Goal: Information Seeking & Learning: Check status

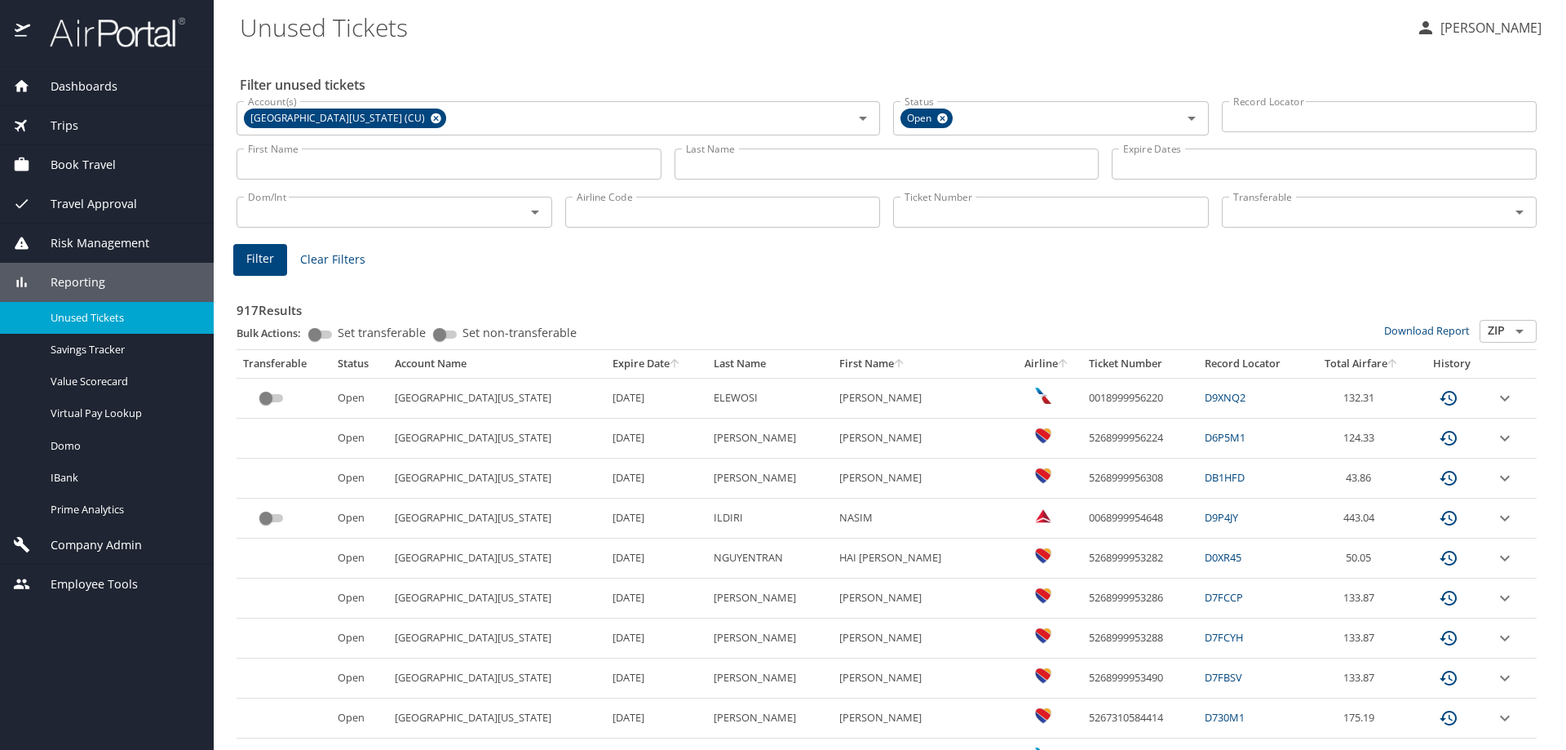
click at [704, 166] on input "Last Name" at bounding box center [887, 163] width 425 height 31
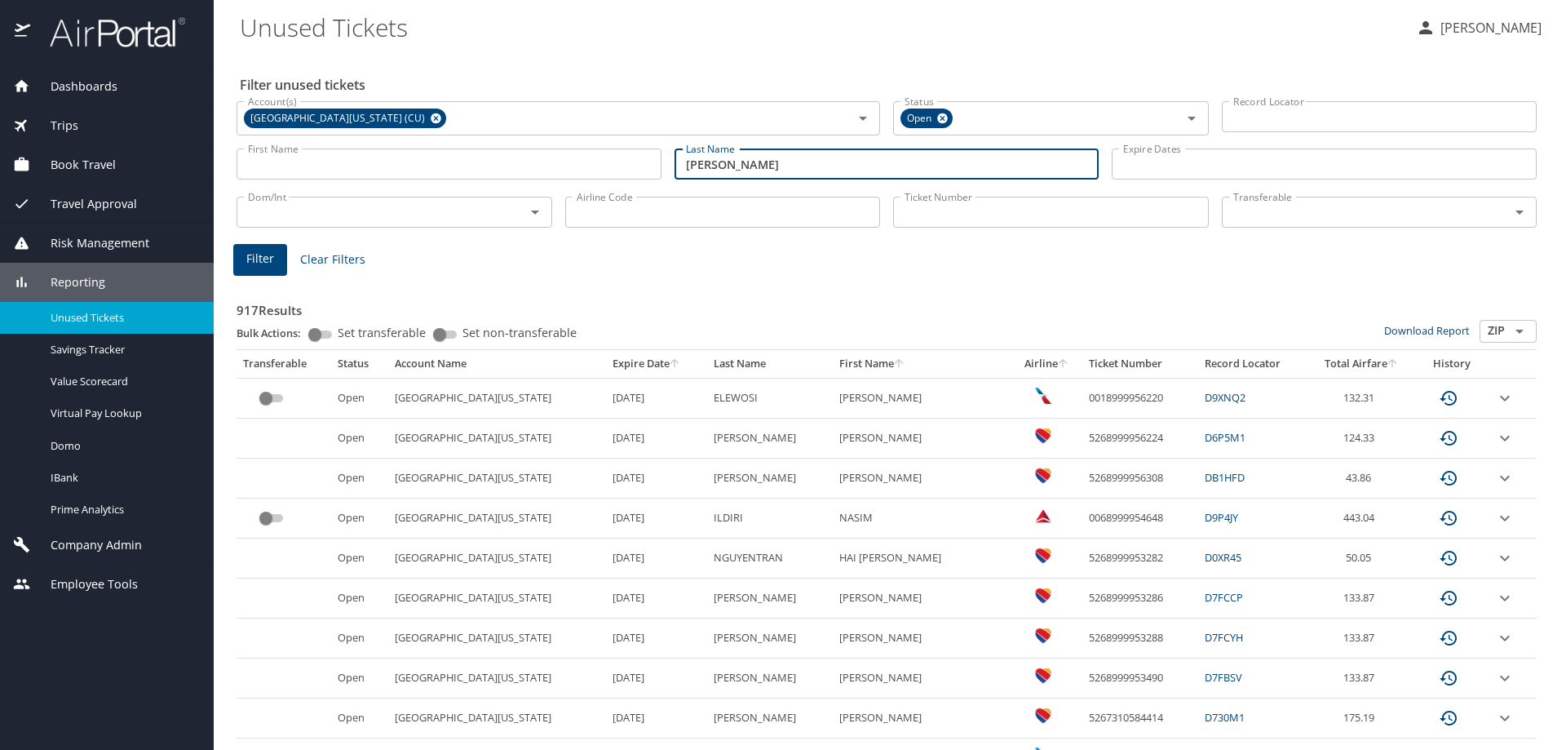
click at [268, 253] on span "Filter" at bounding box center [260, 259] width 28 height 20
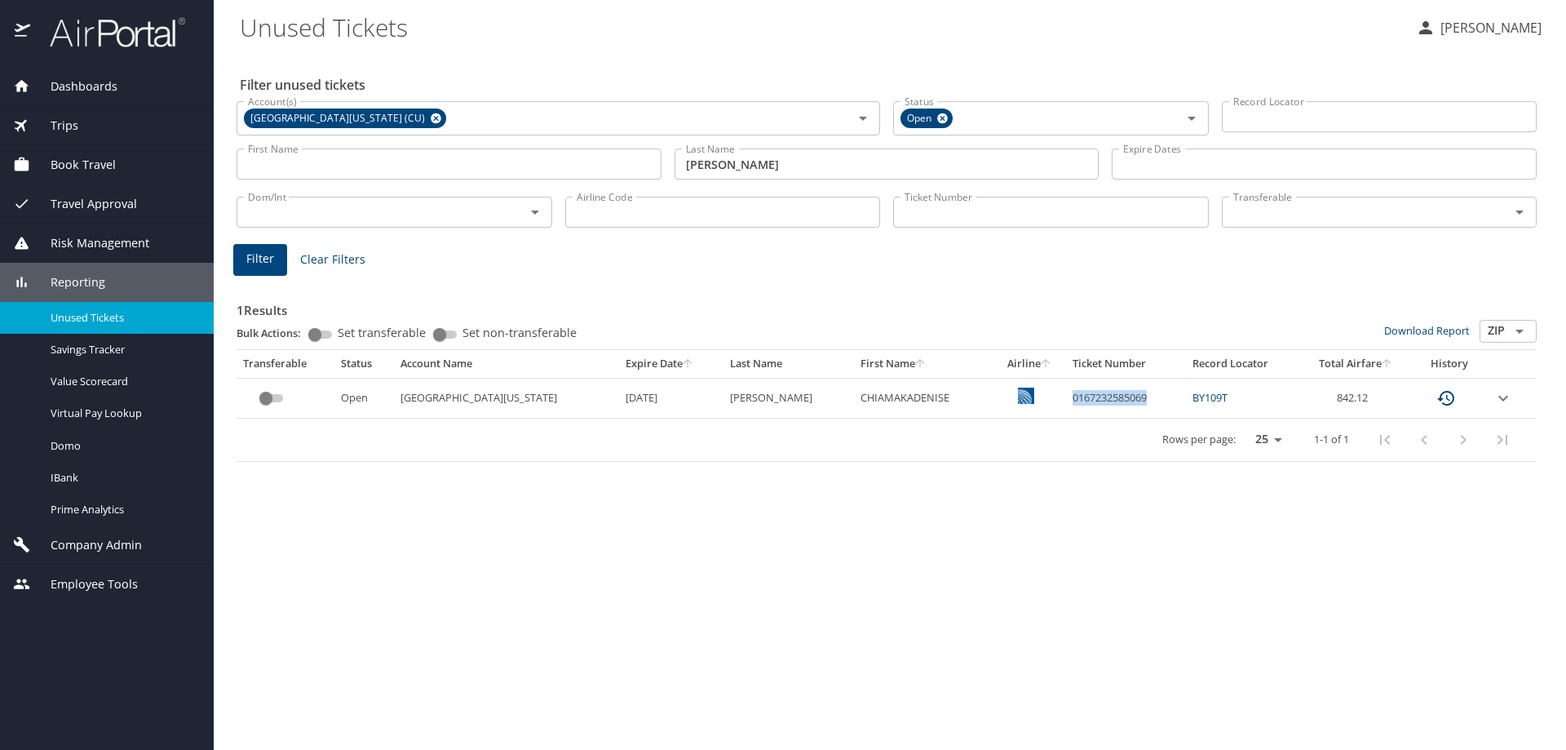
drag, startPoint x: 1119, startPoint y: 396, endPoint x: 1030, endPoint y: 409, distance: 90.7
click at [1066, 409] on td "0167232585069" at bounding box center [1126, 398] width 120 height 40
copy td "0167232585069"
click at [824, 481] on div "Filter unused tickets Account(s) University of Colorado (CU) Account(s) Status …" at bounding box center [890, 401] width 1300 height 698
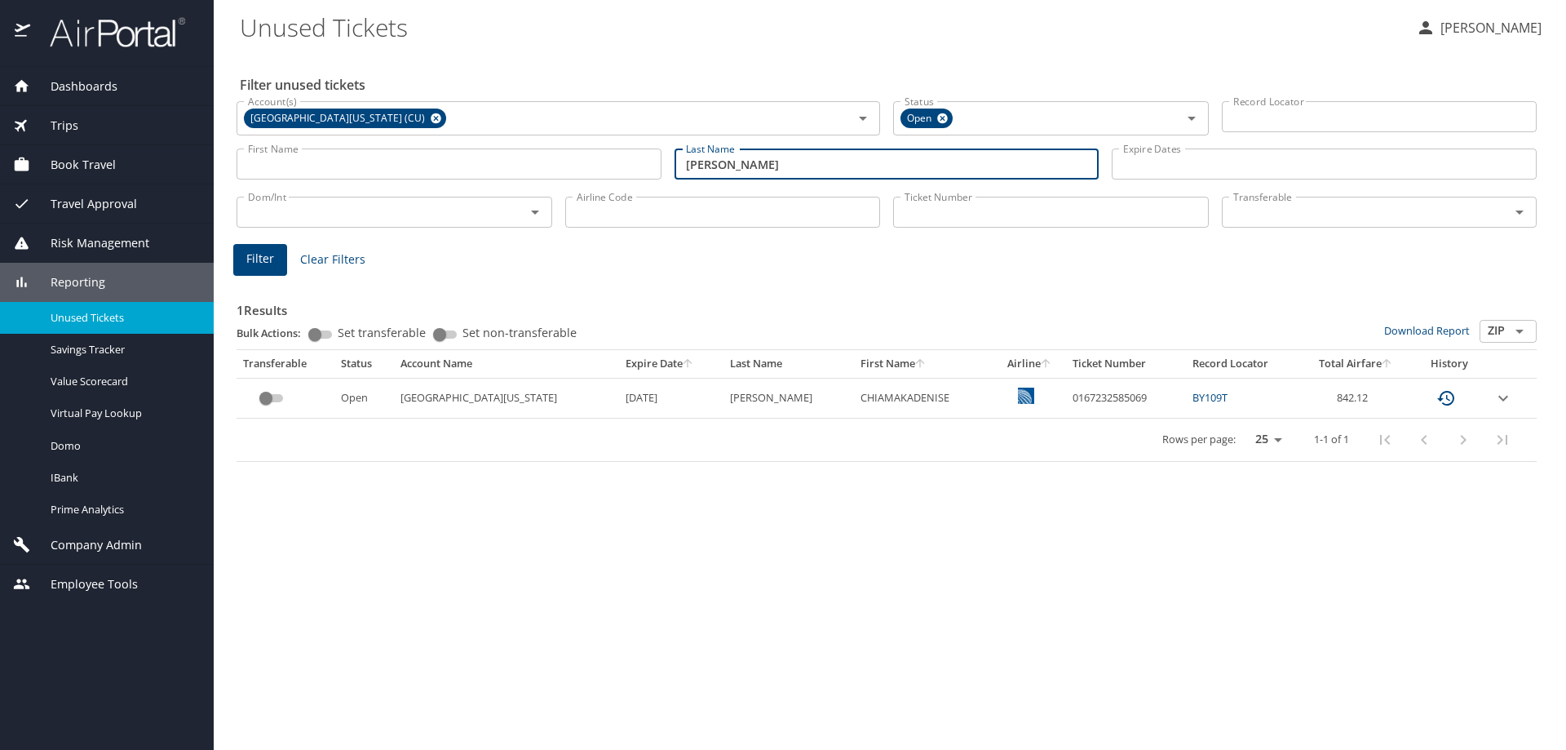
drag, startPoint x: 732, startPoint y: 166, endPoint x: 654, endPoint y: 173, distance: 77.9
click at [654, 173] on div "First Name First Name Last Name Okafor Last Name Expire Dates Expire Dates" at bounding box center [886, 164] width 1313 height 58
click at [250, 253] on span "Filter" at bounding box center [260, 259] width 28 height 20
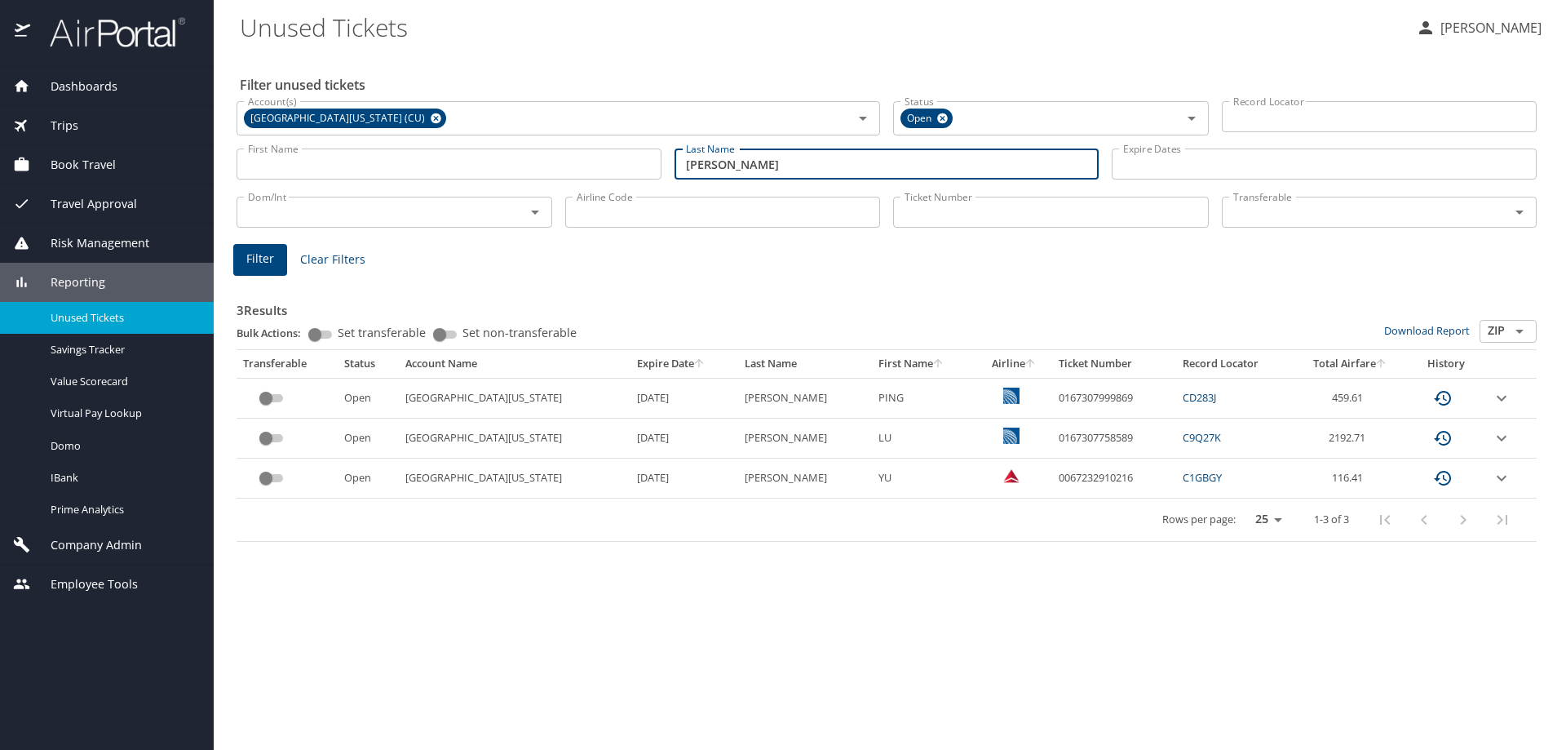
drag, startPoint x: 755, startPoint y: 153, endPoint x: 655, endPoint y: 168, distance: 101.5
click at [655, 168] on div "First Name First Name Last Name Zhang Last Name Expire Dates Expire Dates" at bounding box center [886, 164] width 1313 height 58
type input "Okafor"
click at [261, 262] on span "Filter" at bounding box center [260, 259] width 28 height 20
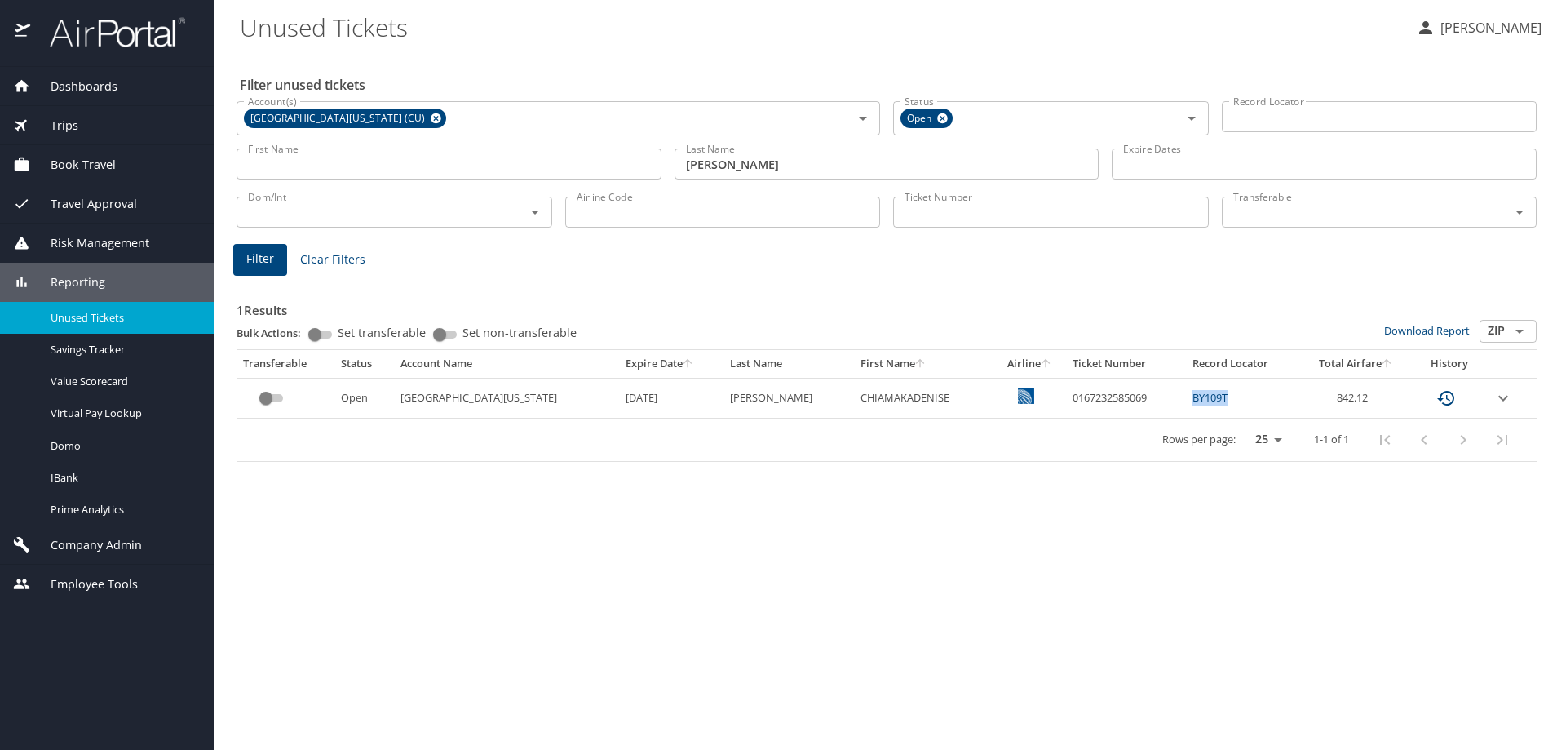
drag, startPoint x: 1205, startPoint y: 396, endPoint x: 1156, endPoint y: 398, distance: 49.0
click at [1186, 398] on td "BY109T" at bounding box center [1242, 398] width 113 height 40
copy link "BY109T"
click at [921, 273] on div "1 Results Bulk Actions: Set transferable Set non-transferable Download Report Z…" at bounding box center [886, 367] width 1313 height 202
click at [1115, 398] on td "0167232585069" at bounding box center [1126, 398] width 120 height 40
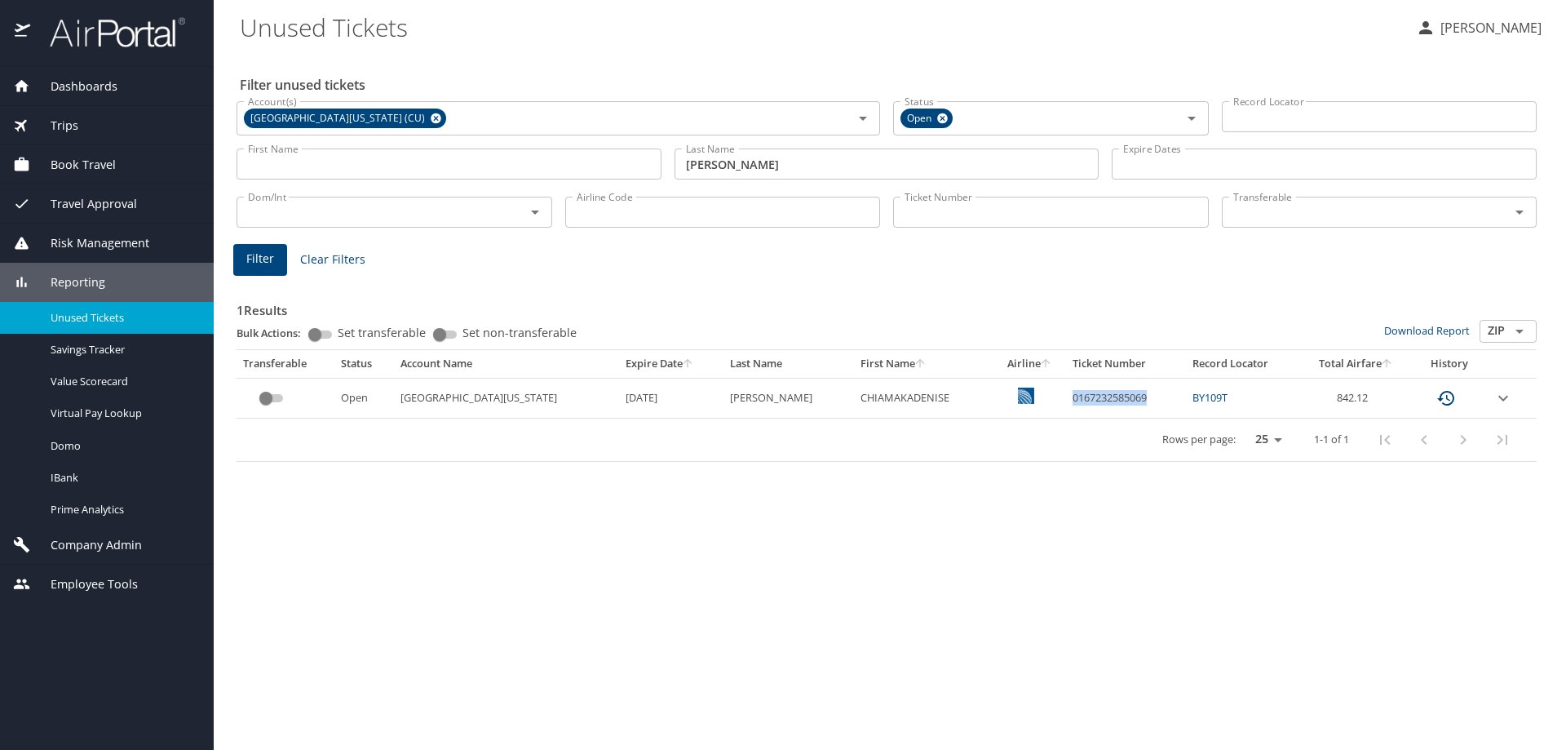
drag, startPoint x: 1115, startPoint y: 398, endPoint x: 1026, endPoint y: 398, distance: 88.9
click at [1066, 398] on td "0167232585069" at bounding box center [1126, 398] width 120 height 40
copy td "0167232585069"
click at [883, 533] on div "Filter unused tickets Account(s) University of Colorado (CU) Account(s) Status …" at bounding box center [890, 401] width 1300 height 698
drag, startPoint x: 1111, startPoint y: 403, endPoint x: 1027, endPoint y: 400, distance: 84.1
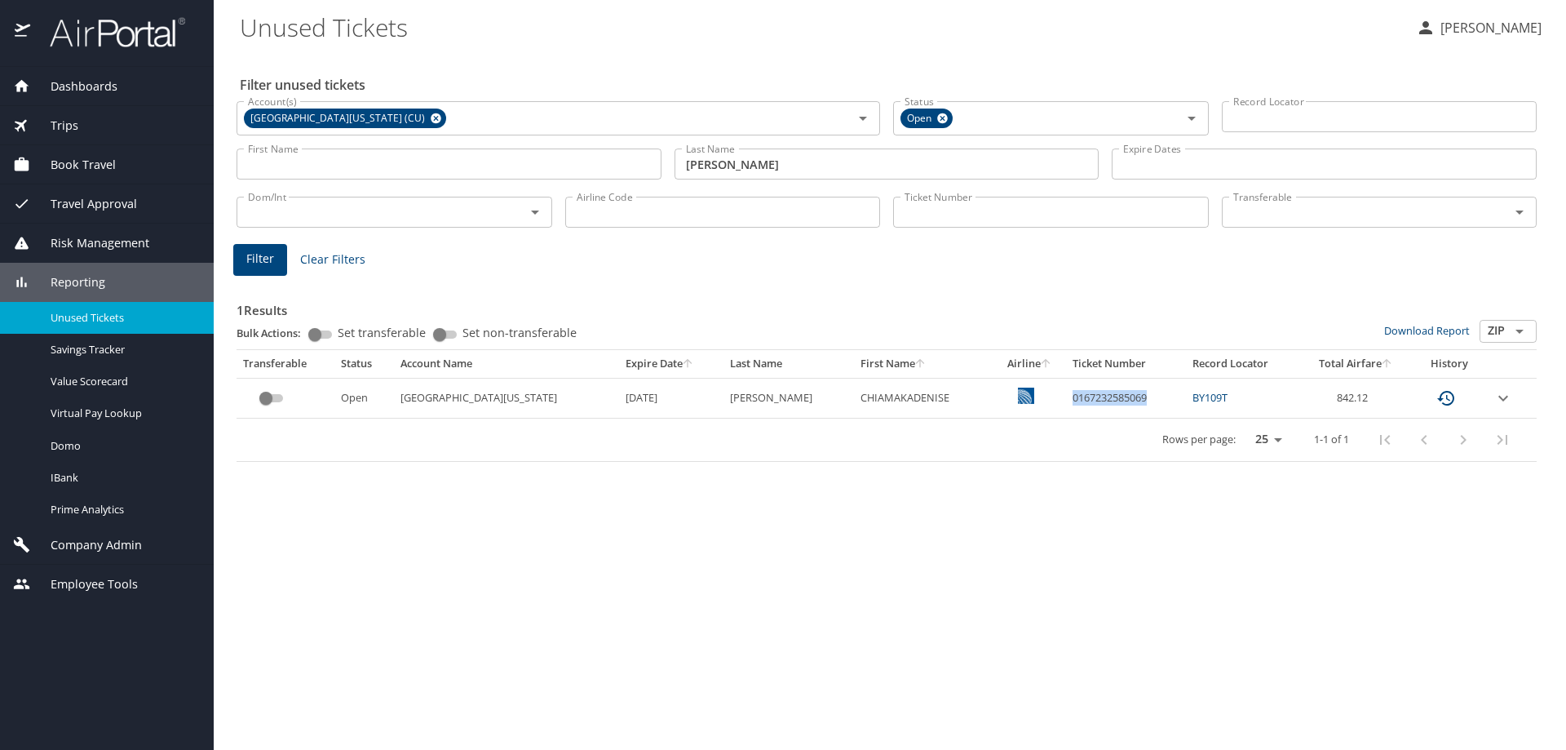
click at [1066, 400] on td "0167232585069" at bounding box center [1126, 398] width 120 height 40
copy td "0167232585069"
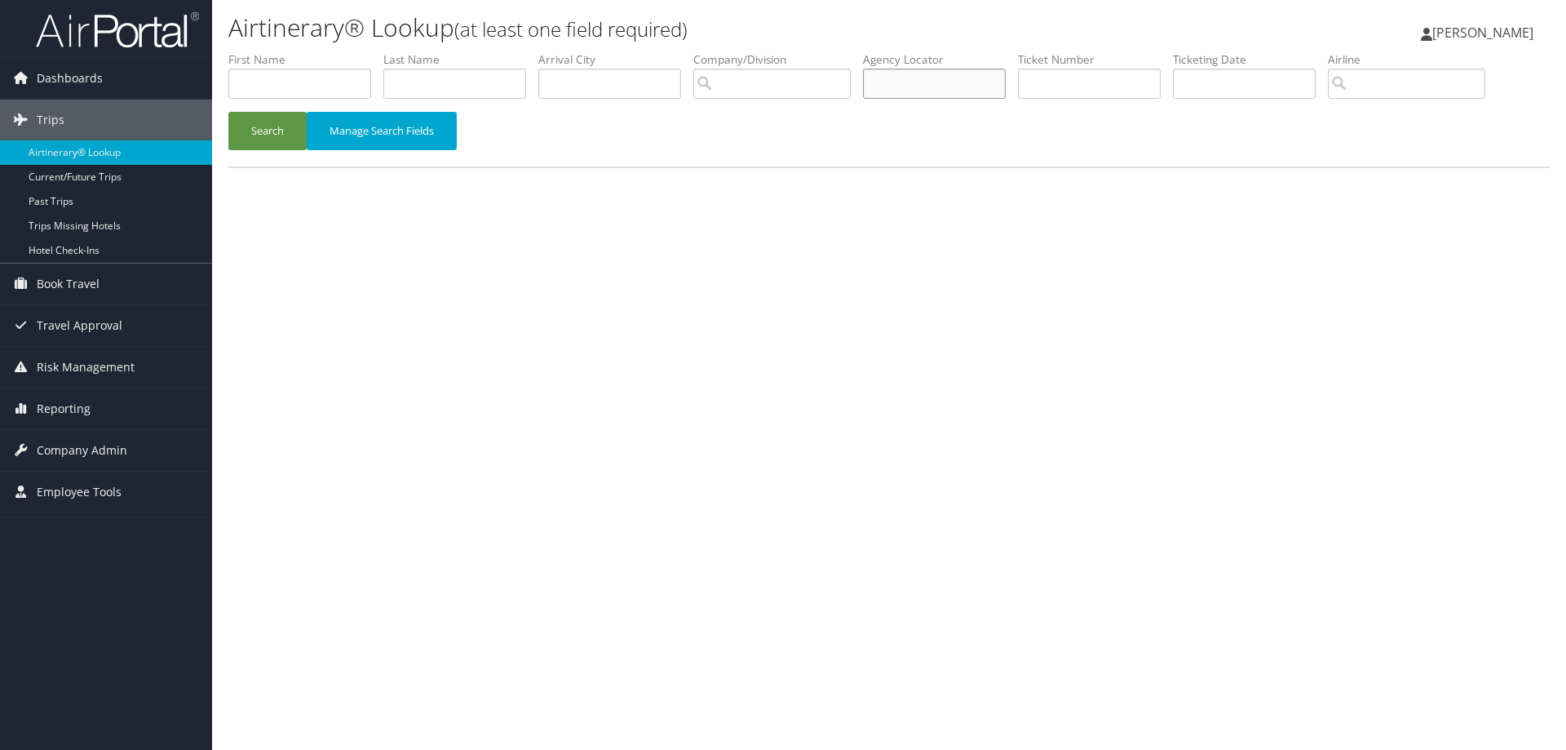
click at [955, 86] on input "text" at bounding box center [934, 84] width 143 height 30
paste input "C8NSM7"
click at [285, 131] on button "Search" at bounding box center [267, 131] width 78 height 38
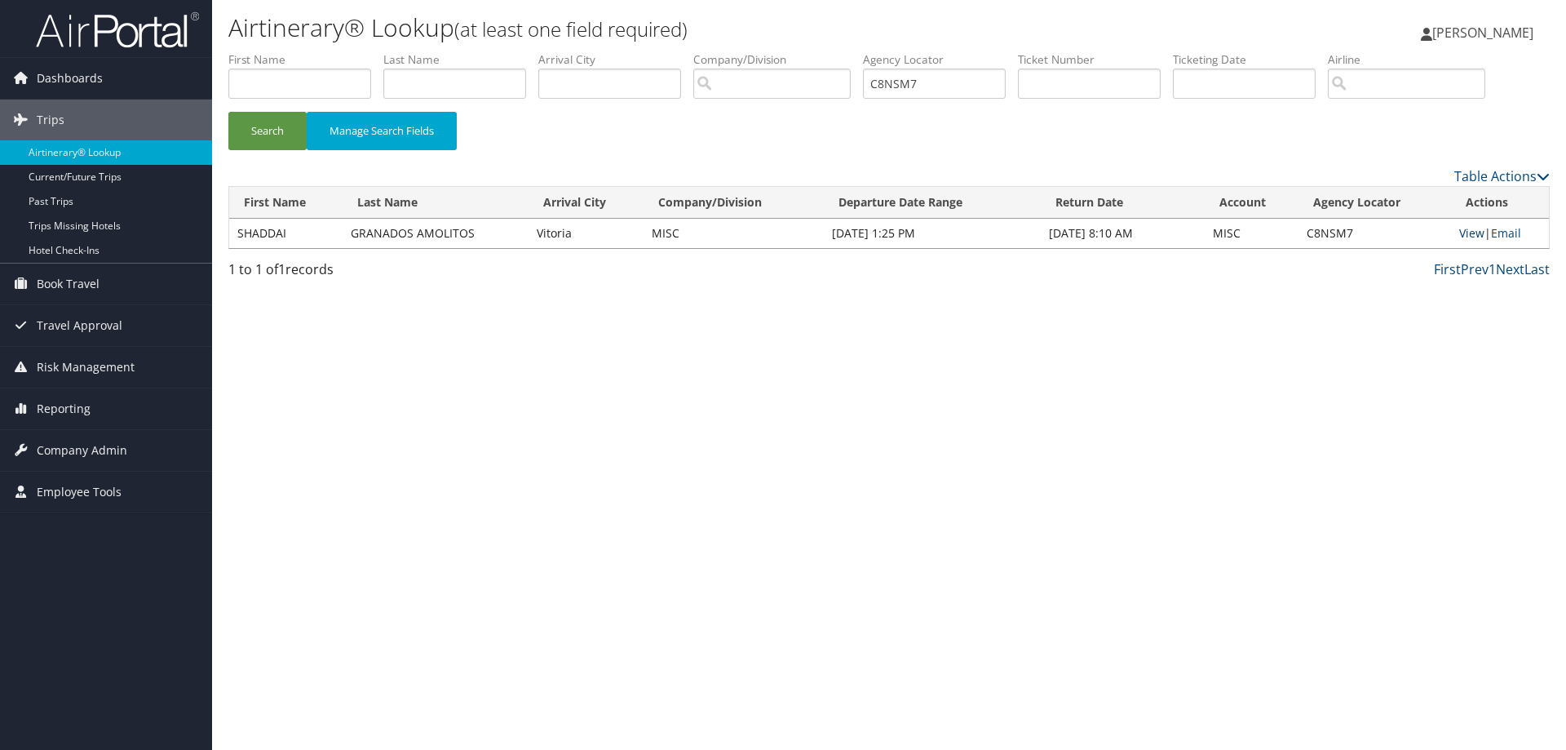
click at [1464, 229] on link "View" at bounding box center [1472, 233] width 25 height 16
drag, startPoint x: 942, startPoint y: 78, endPoint x: 865, endPoint y: 95, distance: 79.4
click at [865, 51] on ul "First Name Last Name Departure City Arrival City Company/Division Airport/City …" at bounding box center [889, 51] width 1322 height 0
paste input "RDZ"
click at [251, 122] on button "Search" at bounding box center [267, 131] width 78 height 38
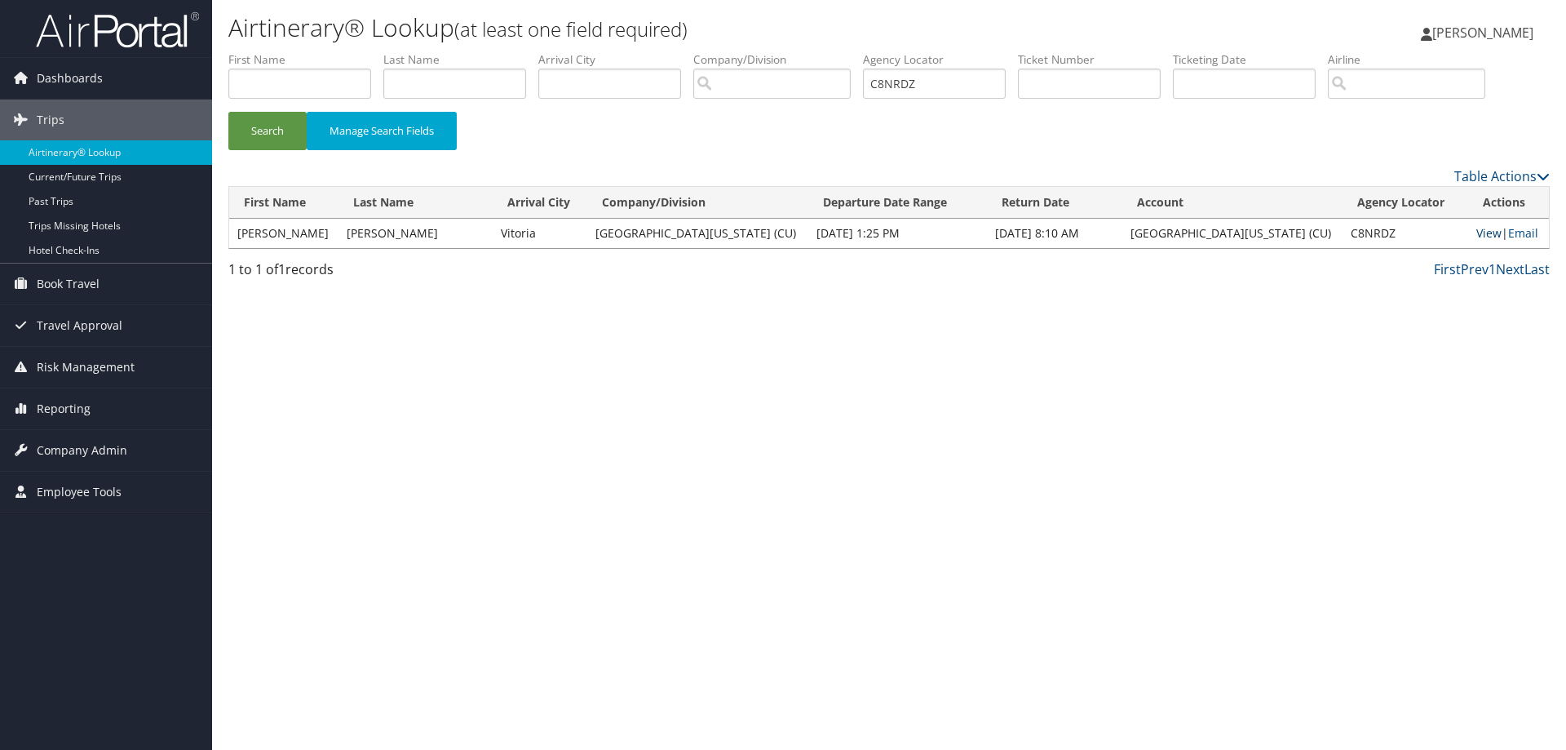
click at [1477, 236] on link "View" at bounding box center [1489, 233] width 25 height 16
drag, startPoint x: 964, startPoint y: 71, endPoint x: 855, endPoint y: 71, distance: 109.3
click at [855, 51] on ul "First Name Last Name Departure City Arrival City Company/Division Airport/City …" at bounding box center [889, 51] width 1322 height 0
paste input "DC60W1"
drag, startPoint x: 277, startPoint y: 123, endPoint x: 549, endPoint y: 169, distance: 275.5
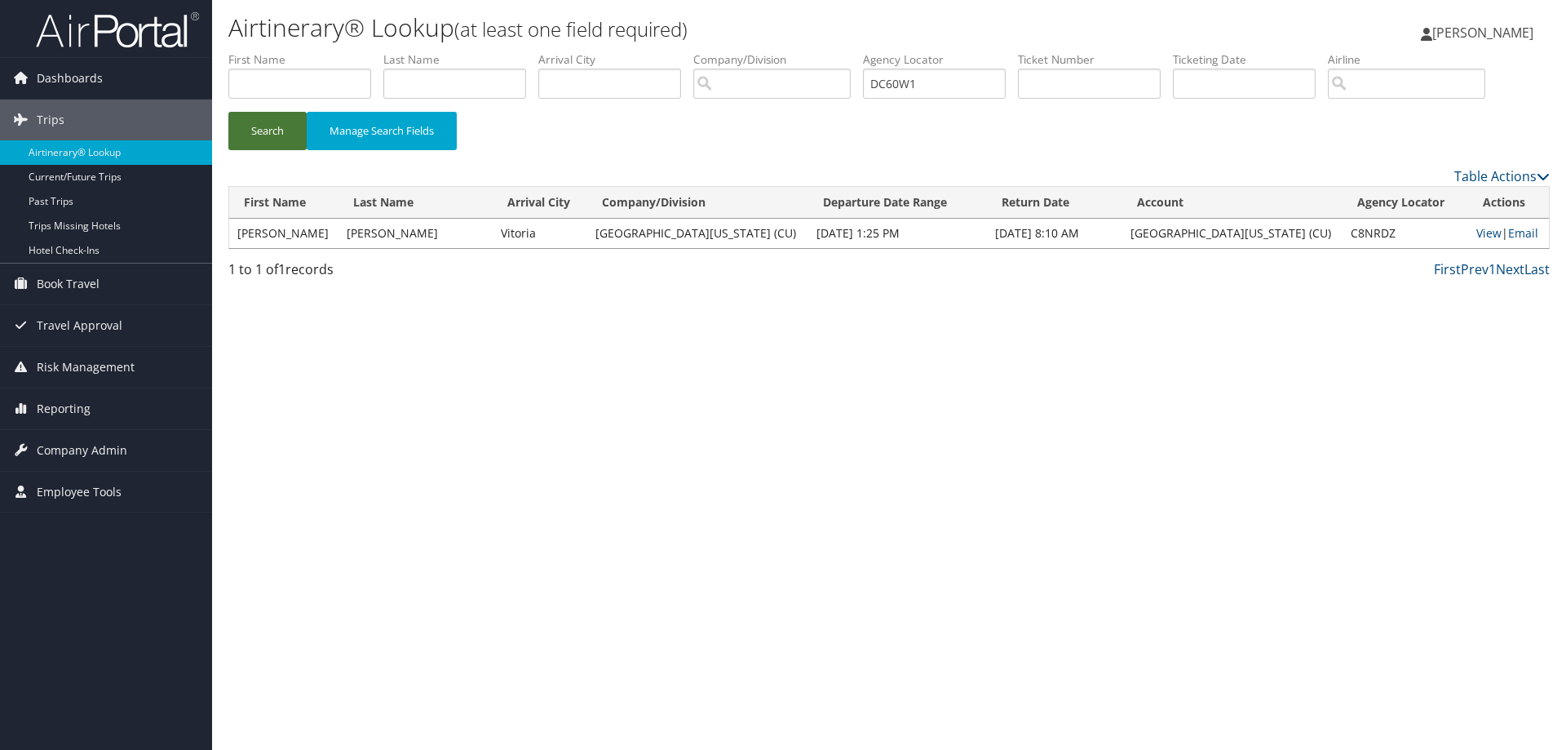
click at [278, 124] on button "Search" at bounding box center [267, 131] width 78 height 38
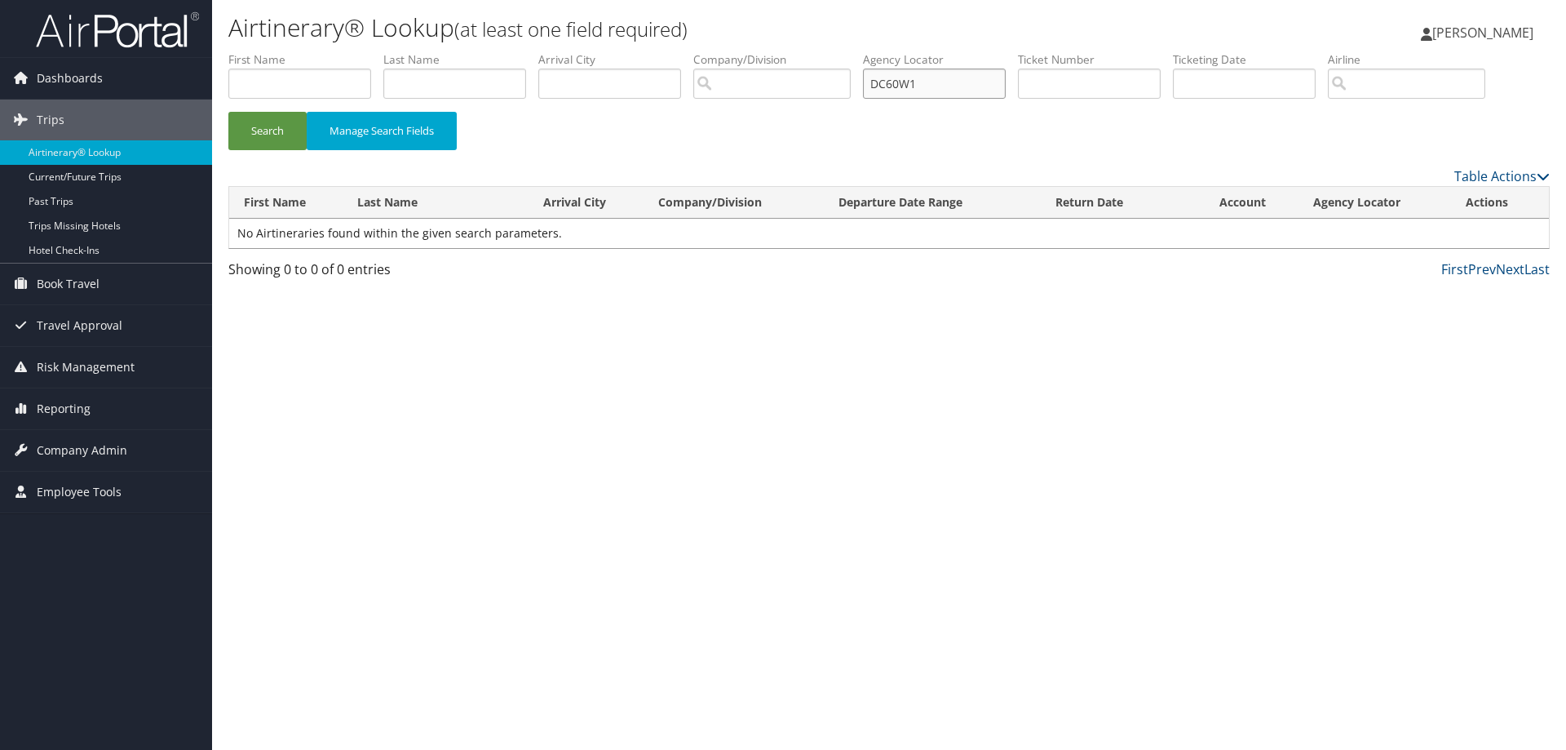
drag, startPoint x: 933, startPoint y: 79, endPoint x: 839, endPoint y: 79, distance: 94.6
click at [839, 51] on ul "First Name Last Name Departure City Arrival City Company/Division Airport/City …" at bounding box center [889, 51] width 1322 height 0
paste input "BY109T"
type input "BY109T"
click at [285, 131] on button "Search" at bounding box center [267, 131] width 78 height 38
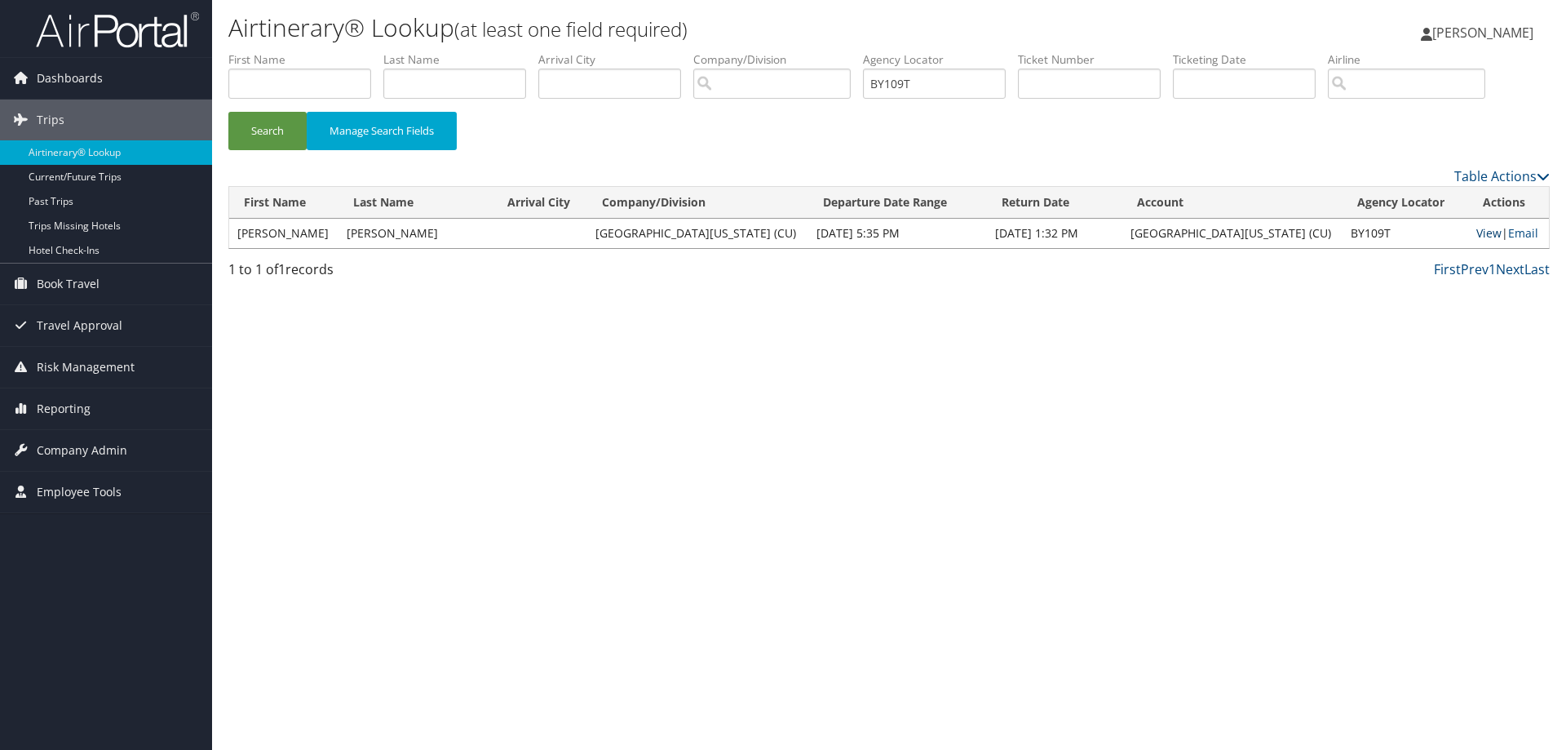
click at [1485, 236] on link "View" at bounding box center [1489, 233] width 25 height 16
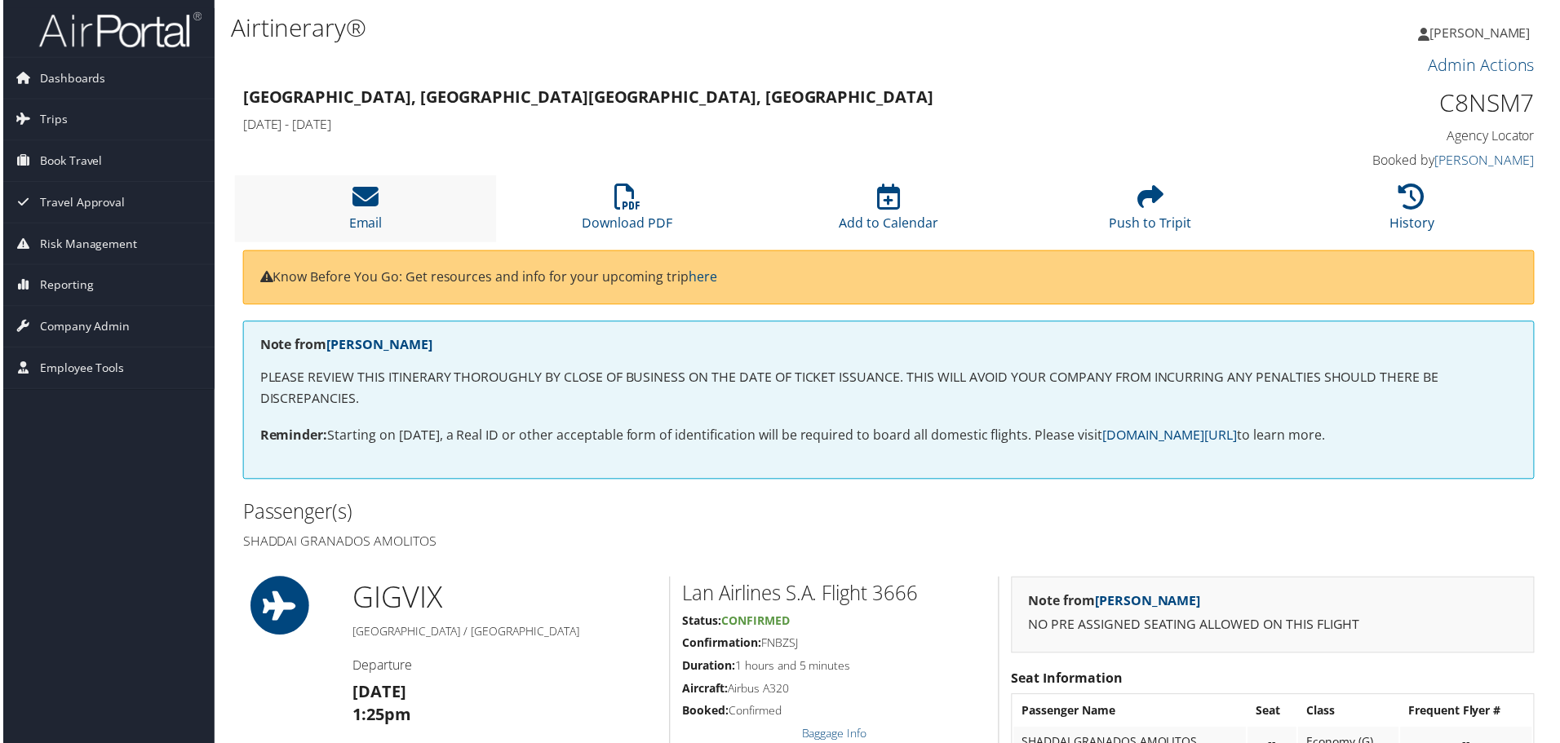
click at [347, 205] on li "Email" at bounding box center [364, 209] width 263 height 66
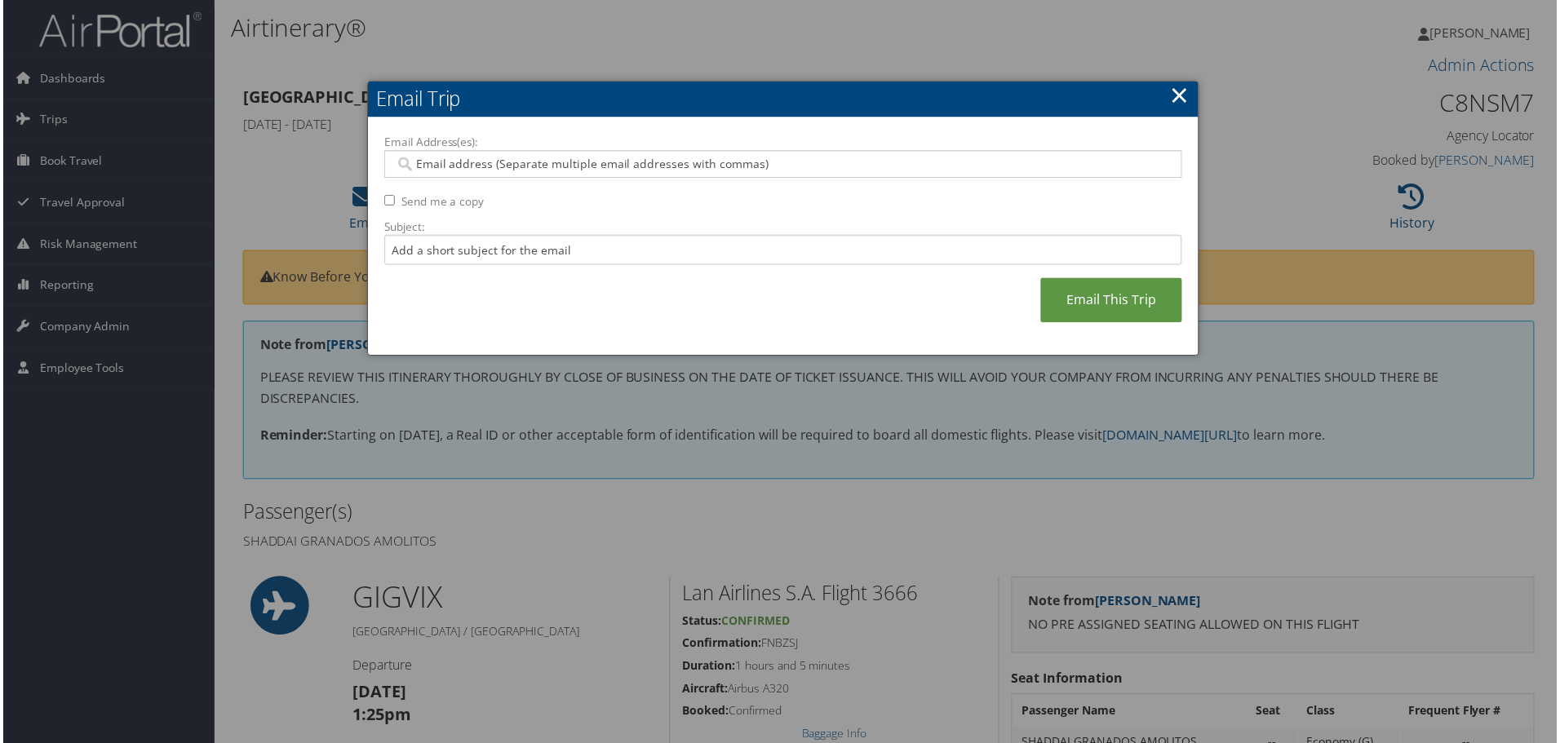
click at [472, 163] on input "Email Address(es):" at bounding box center [782, 165] width 779 height 16
type input "[PERSON_NAME][EMAIL_ADDRESS][PERSON_NAME][DOMAIN_NAME]"
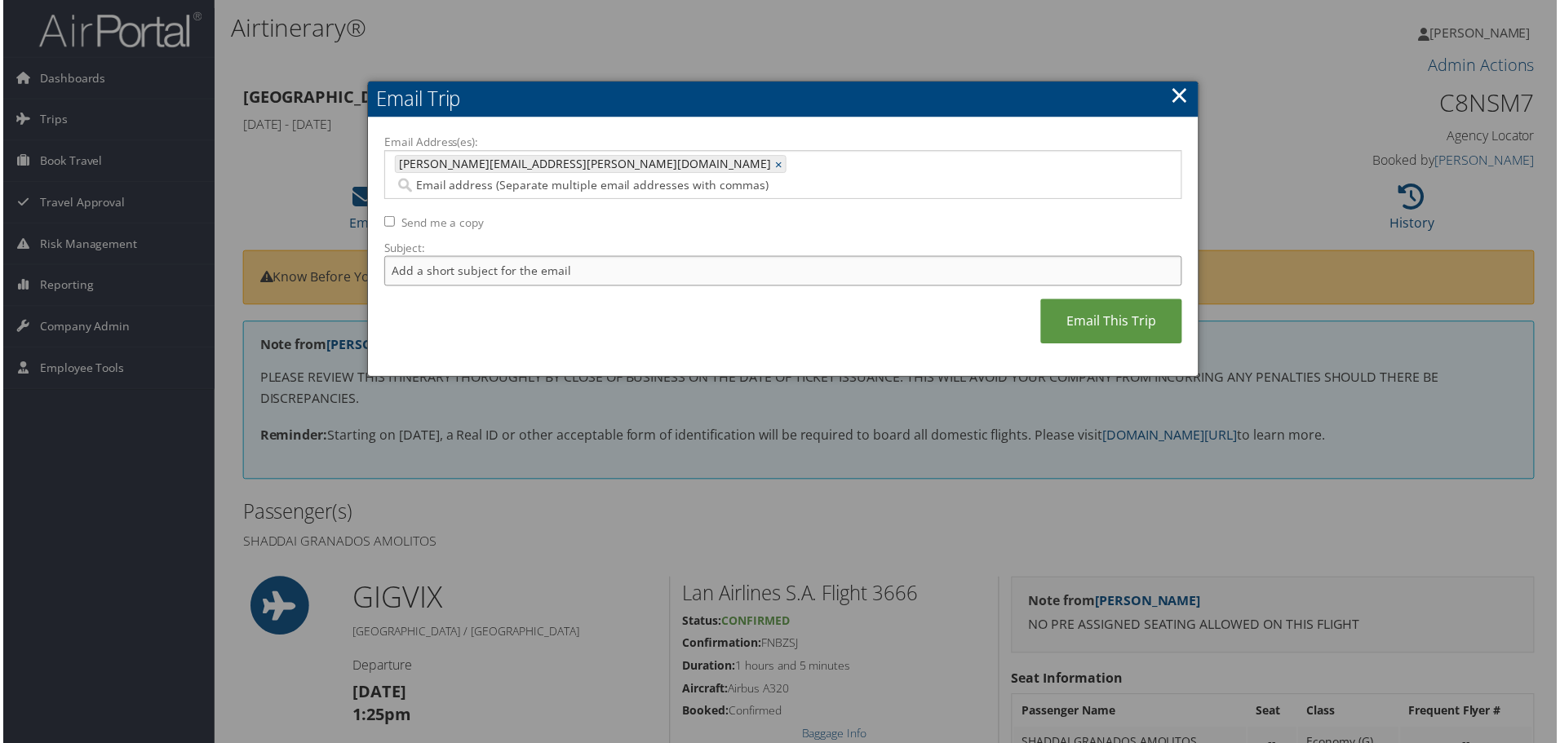
click at [487, 257] on input "Subject:" at bounding box center [783, 272] width 801 height 30
click at [671, 178] on input "Email Address(es):" at bounding box center [659, 186] width 532 height 16
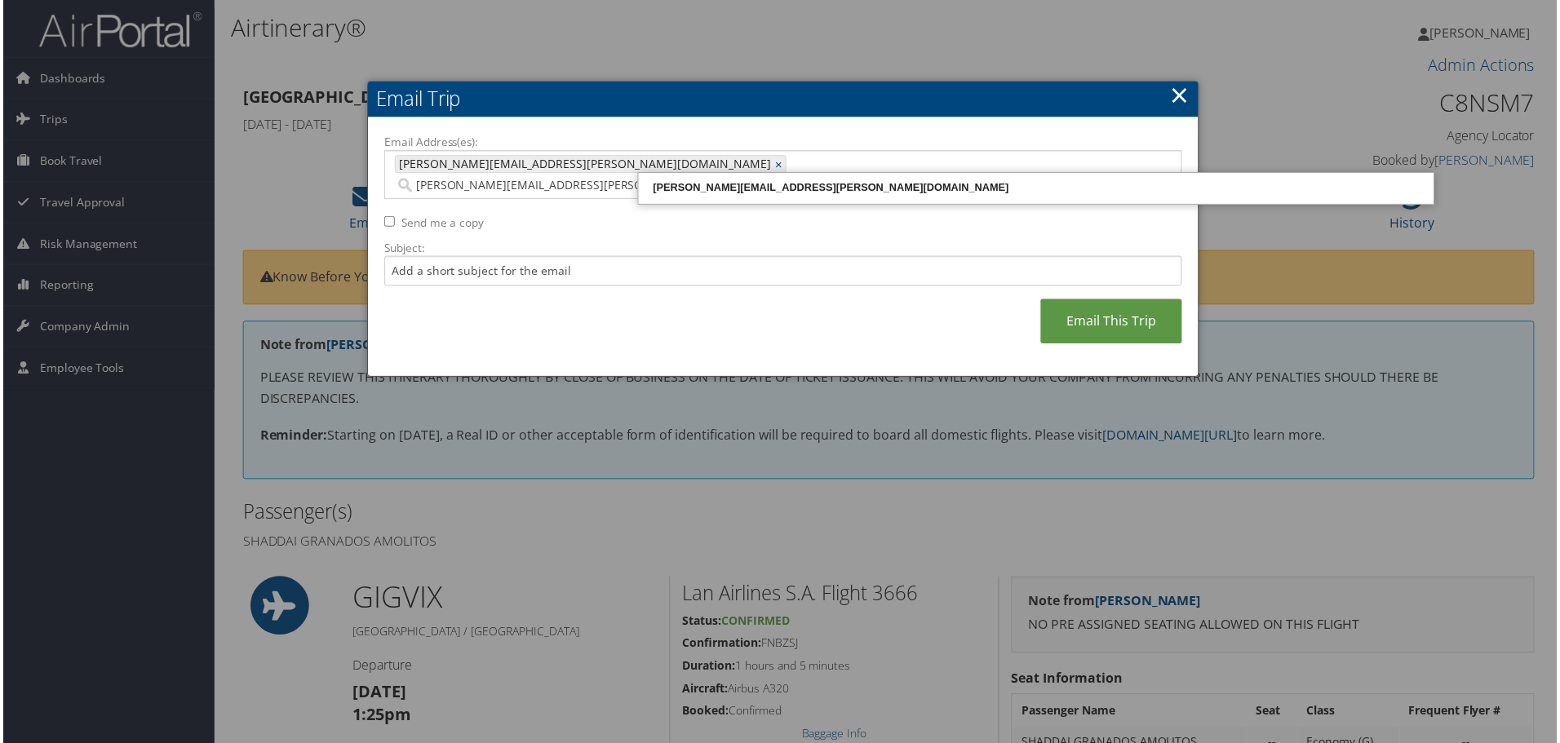
type input "[PERSON_NAME][EMAIL_ADDRESS][PERSON_NAME][DOMAIN_NAME]"
click at [683, 185] on div "[PERSON_NAME][EMAIL_ADDRESS][PERSON_NAME][DOMAIN_NAME]" at bounding box center [1037, 188] width 794 height 16
type input "[PERSON_NAME][EMAIL_ADDRESS][PERSON_NAME][DOMAIN_NAME], [PERSON_NAME][DOMAIN_NA…"
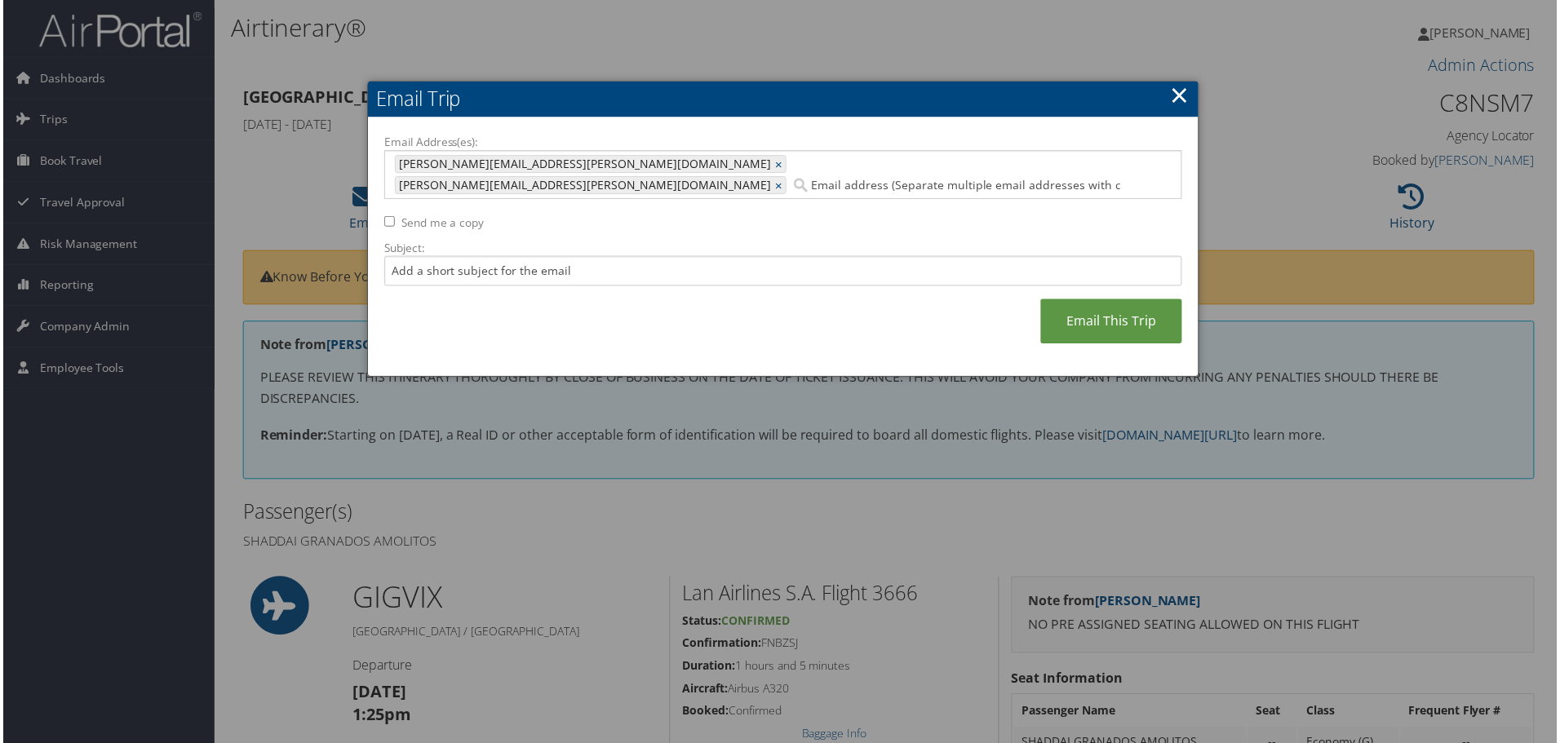
click at [414, 269] on div "Email Address(es): elizabeth.juarez-colunga@cuanschutz.edu, erin.timmerman@cbtr…" at bounding box center [783, 249] width 801 height 228
click at [418, 257] on input "Subject:" at bounding box center [783, 272] width 801 height 30
type input "Invoice for Shaddai Amolitos"
click at [1127, 300] on link "Email This Trip" at bounding box center [1113, 322] width 142 height 45
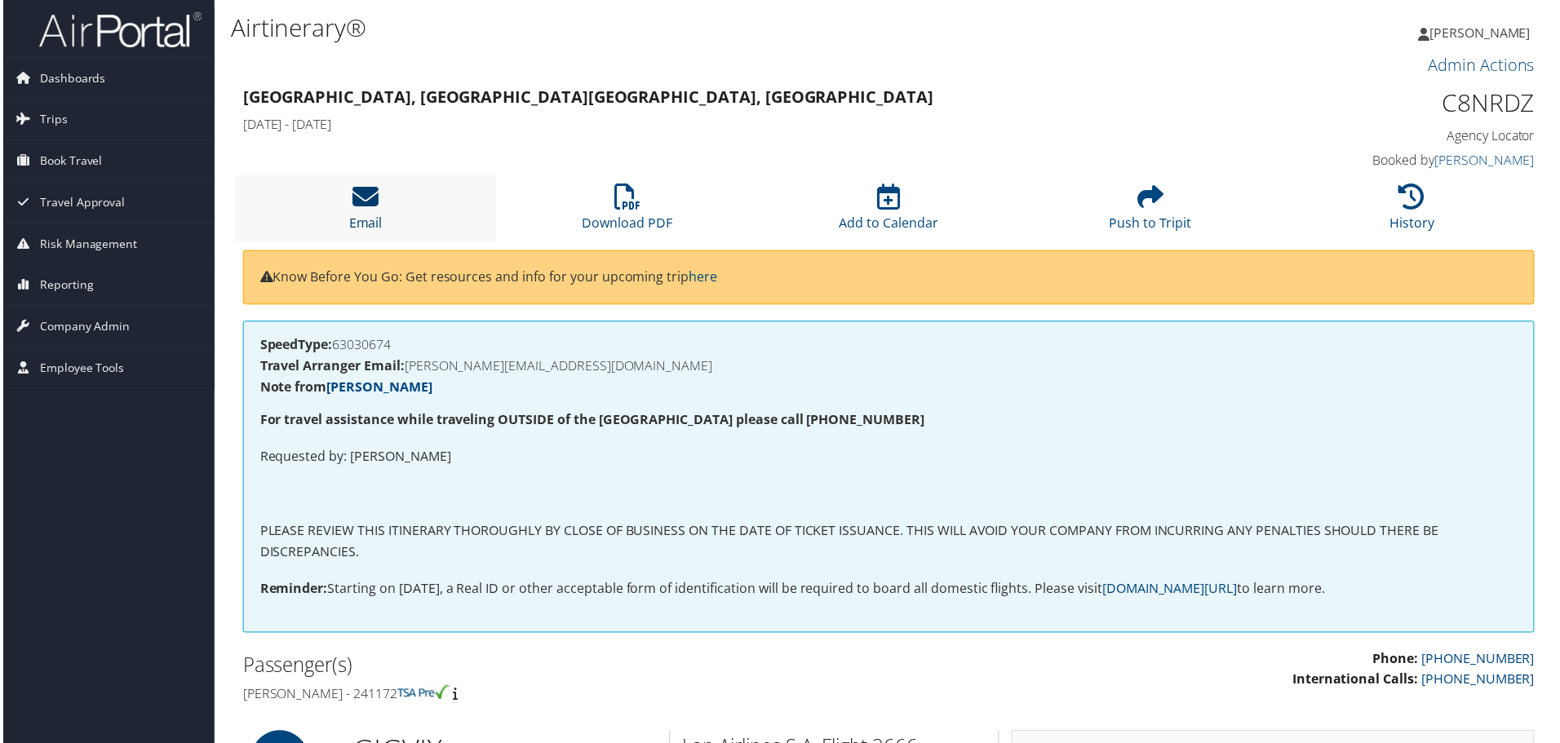
click at [367, 202] on icon at bounding box center [364, 197] width 26 height 26
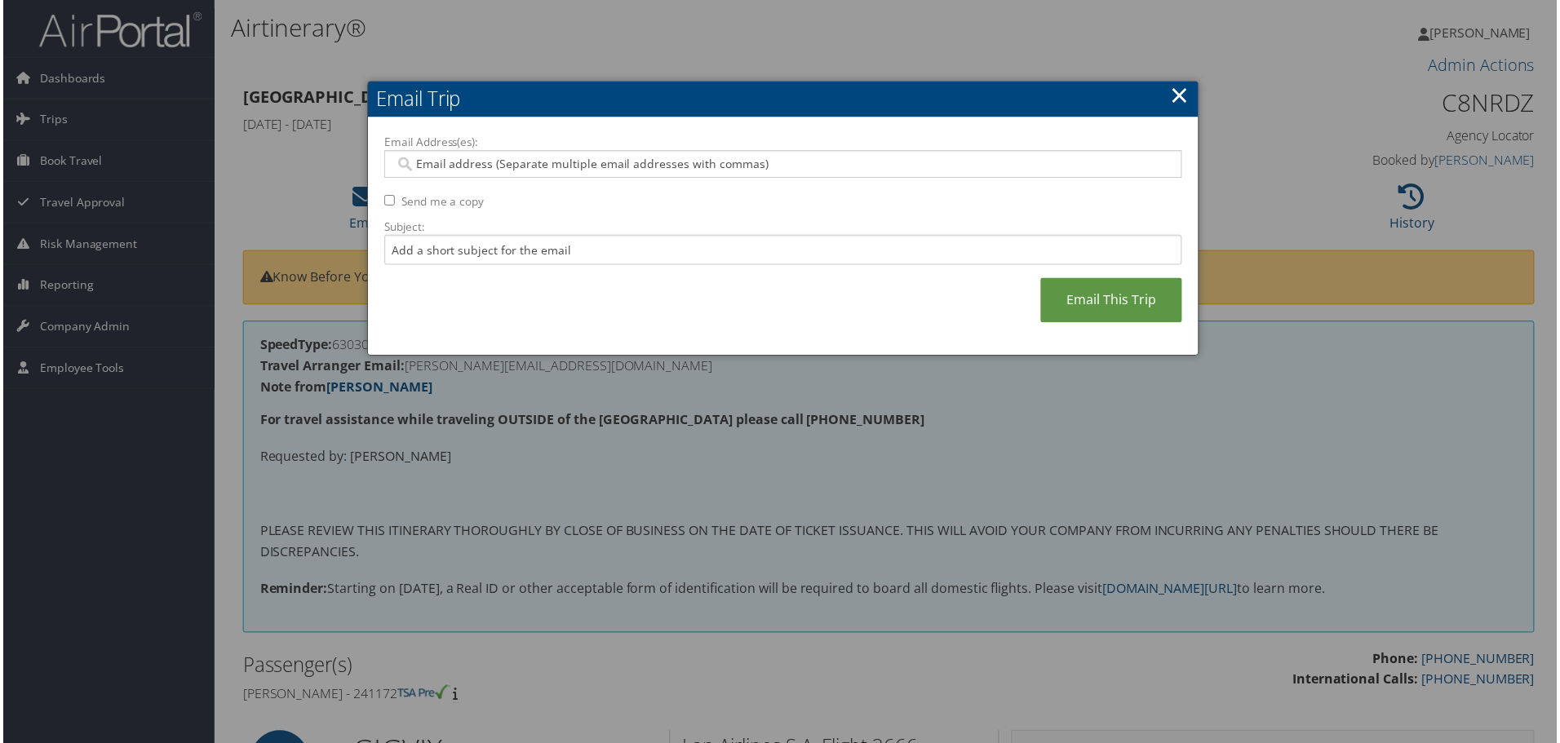
click at [1176, 95] on link "×" at bounding box center [1181, 95] width 19 height 33
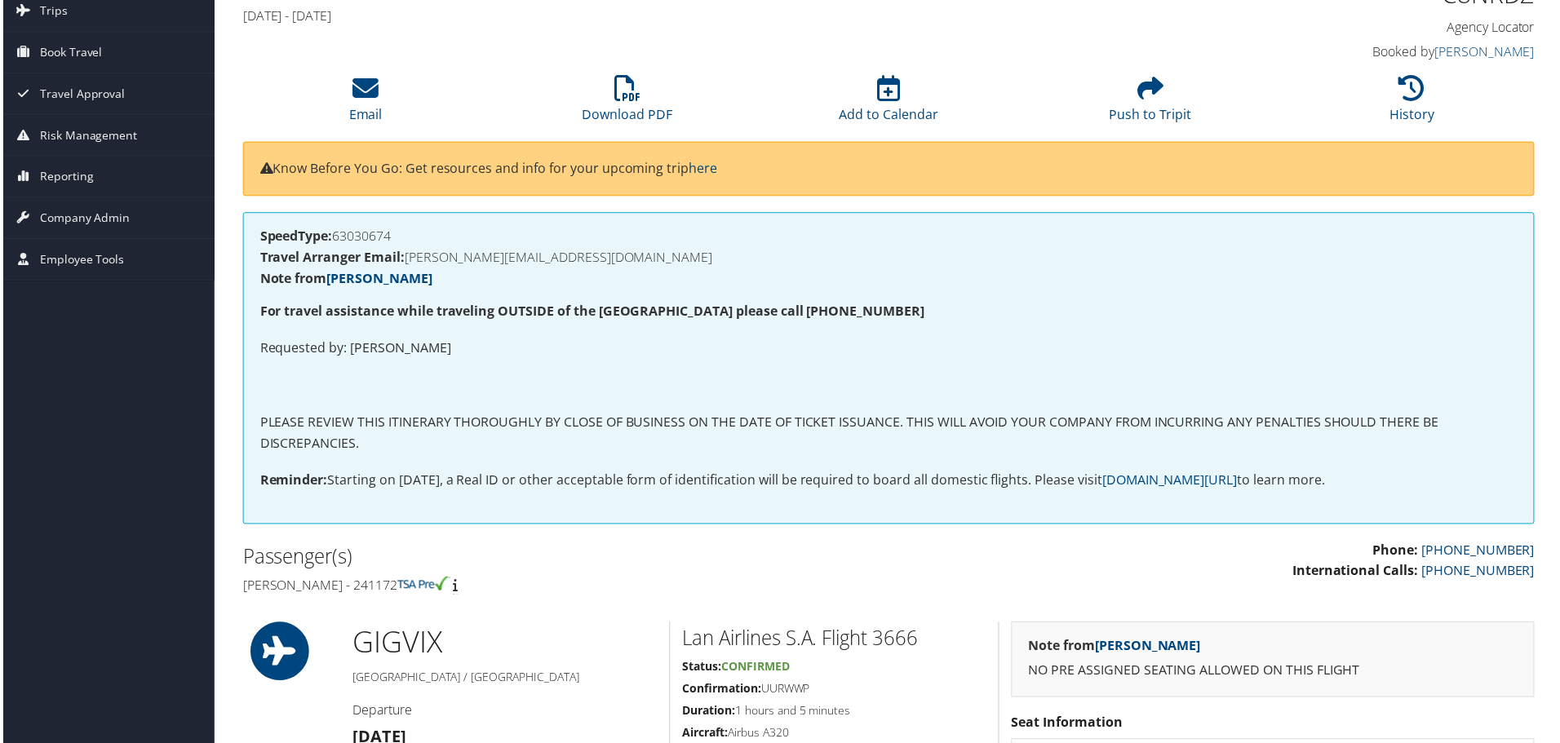
scroll to position [82, 0]
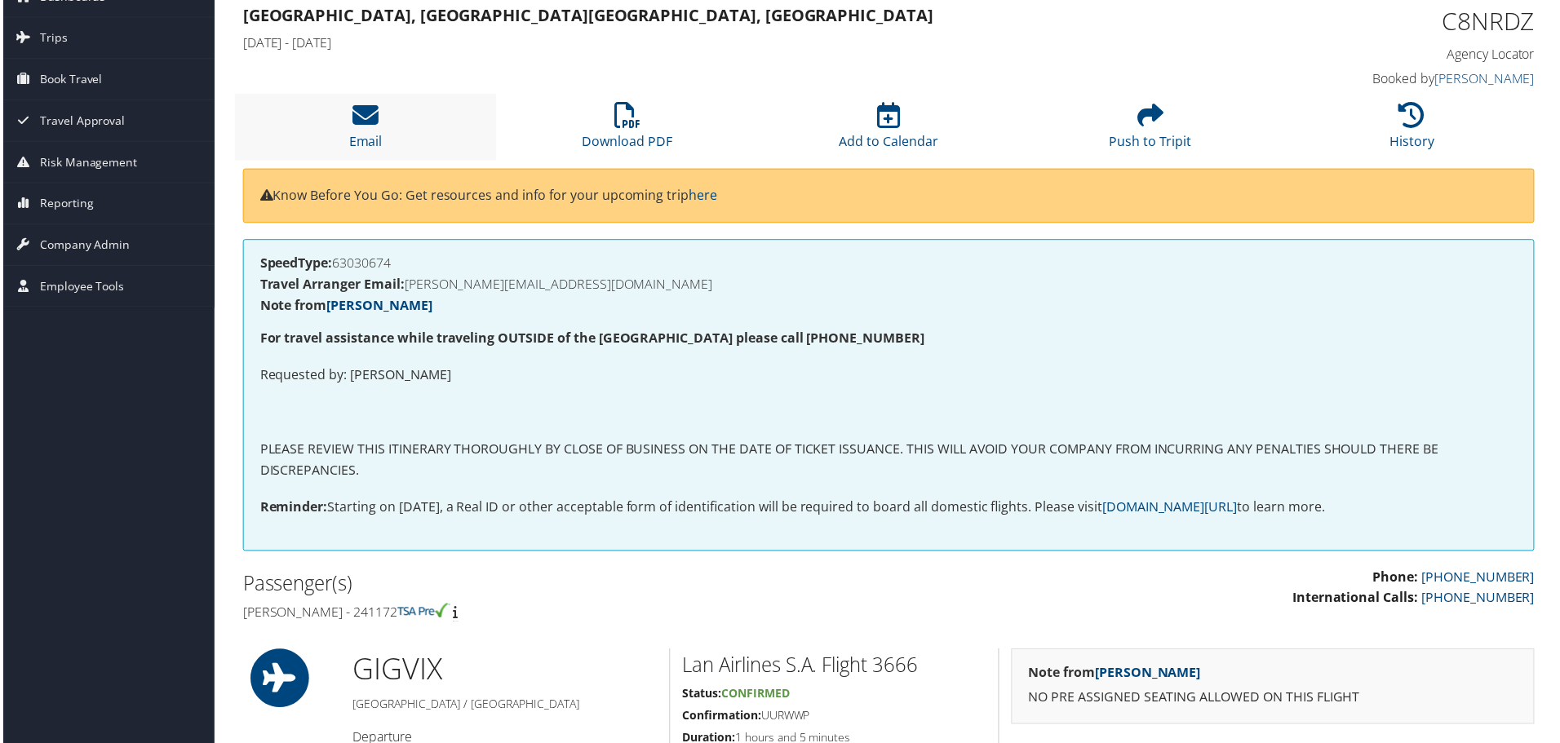
click at [363, 131] on li "Email" at bounding box center [364, 128] width 263 height 66
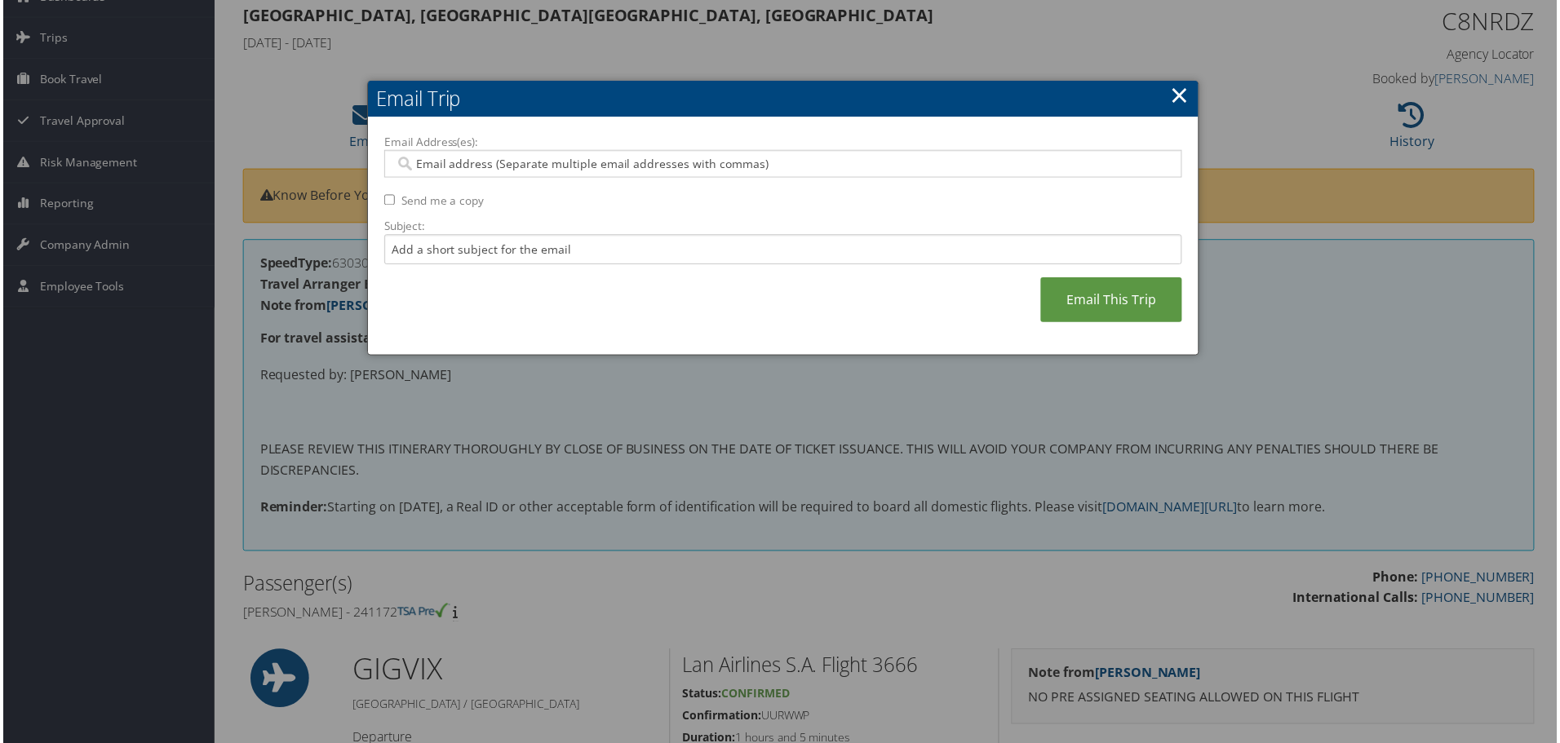
click at [532, 163] on input "Email Address(es):" at bounding box center [782, 165] width 779 height 16
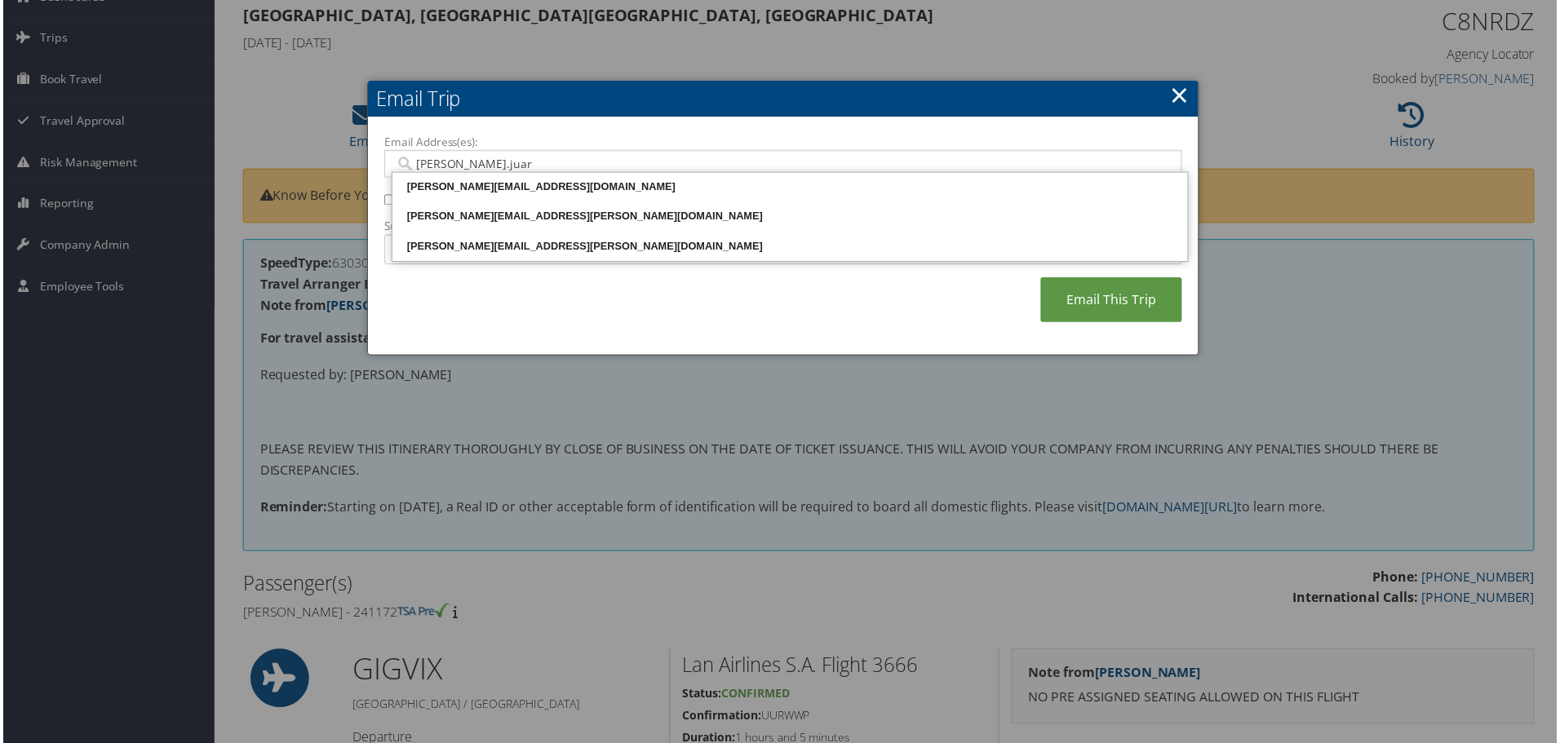
type input "elizabeth.juare"
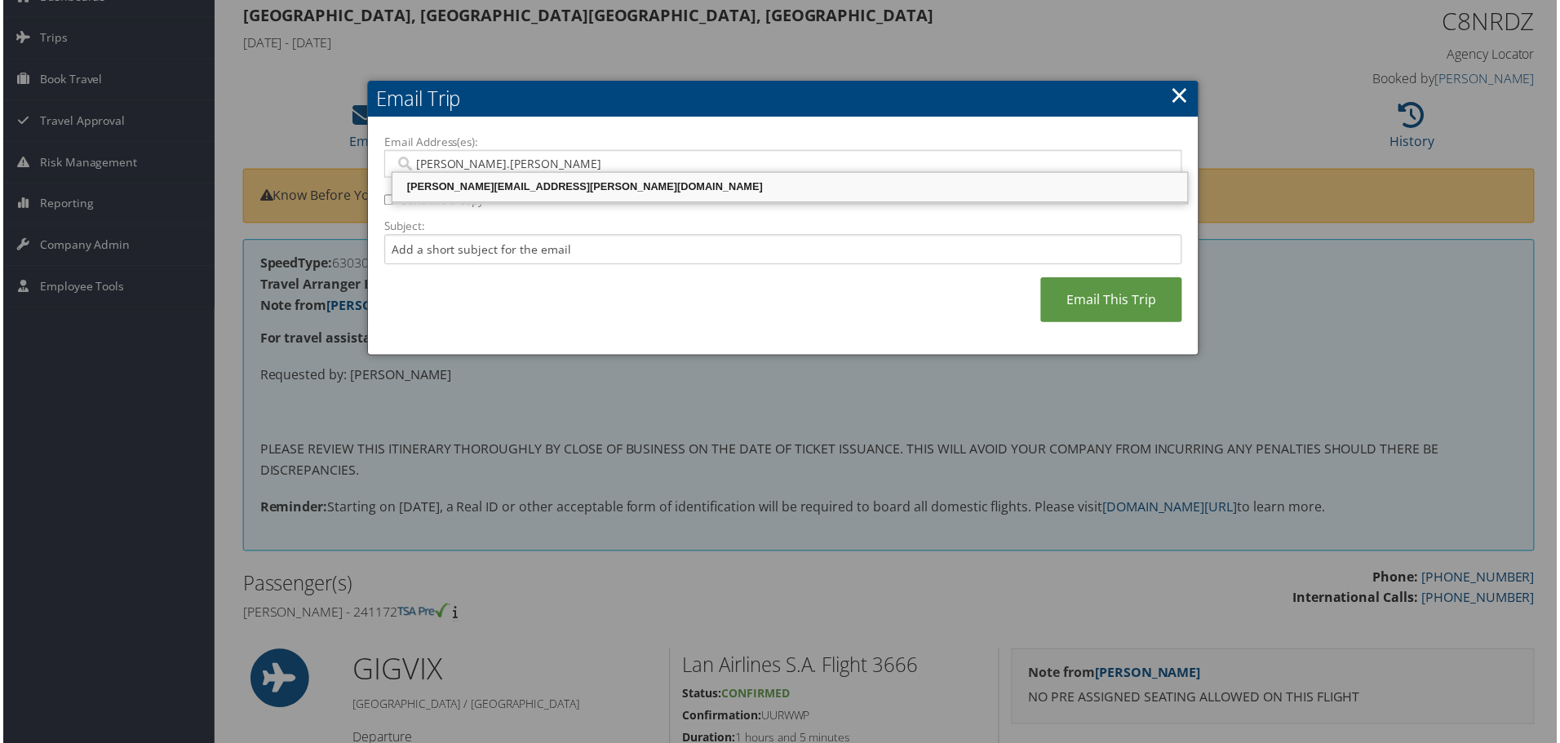
click at [588, 192] on div "elizabeth.juarez-colunga@cuanschutz.edu" at bounding box center [790, 188] width 794 height 16
type input "elizabeth.juarez-colunga@cuanschutz.edu"
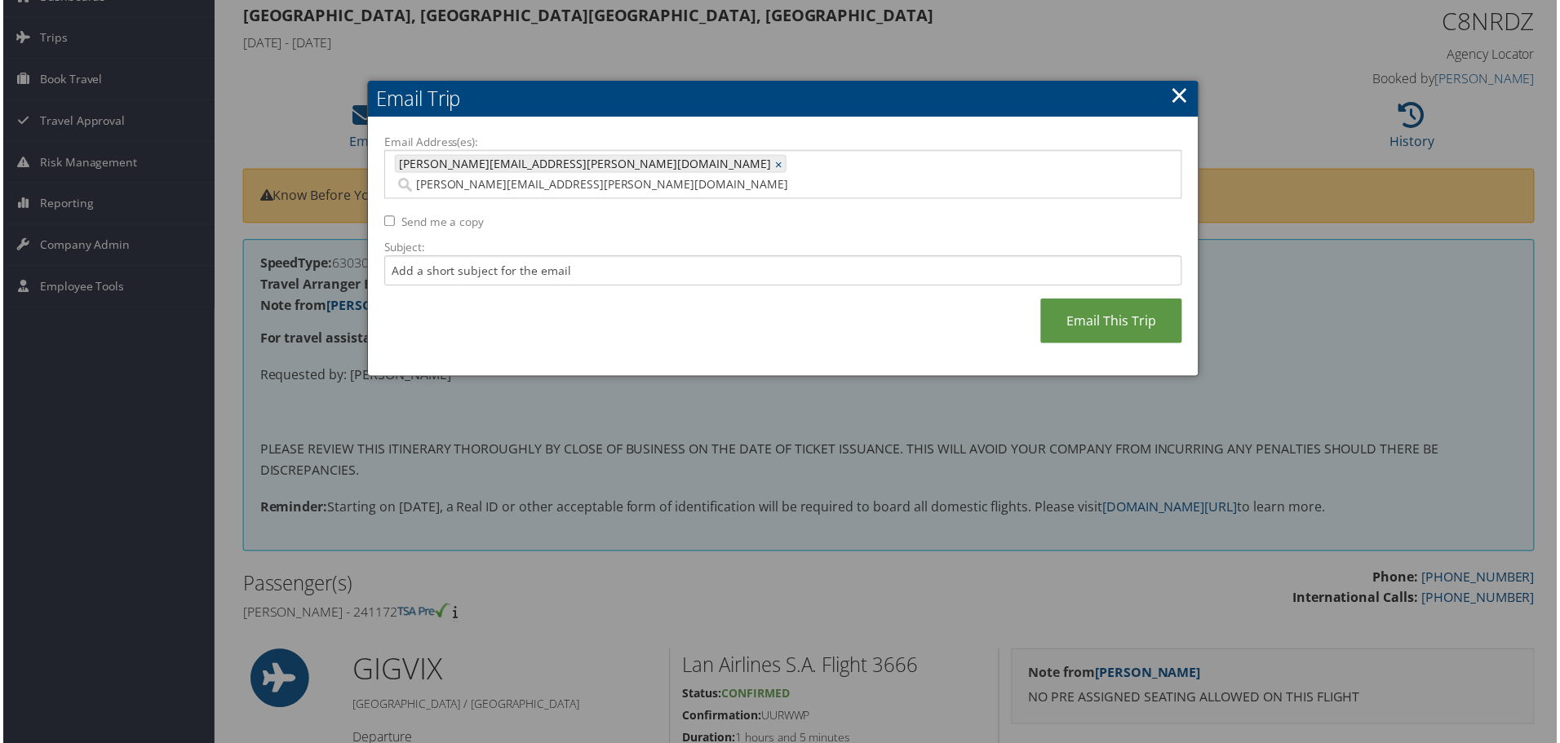
type input "erin.timmerman@cbtravel.com"
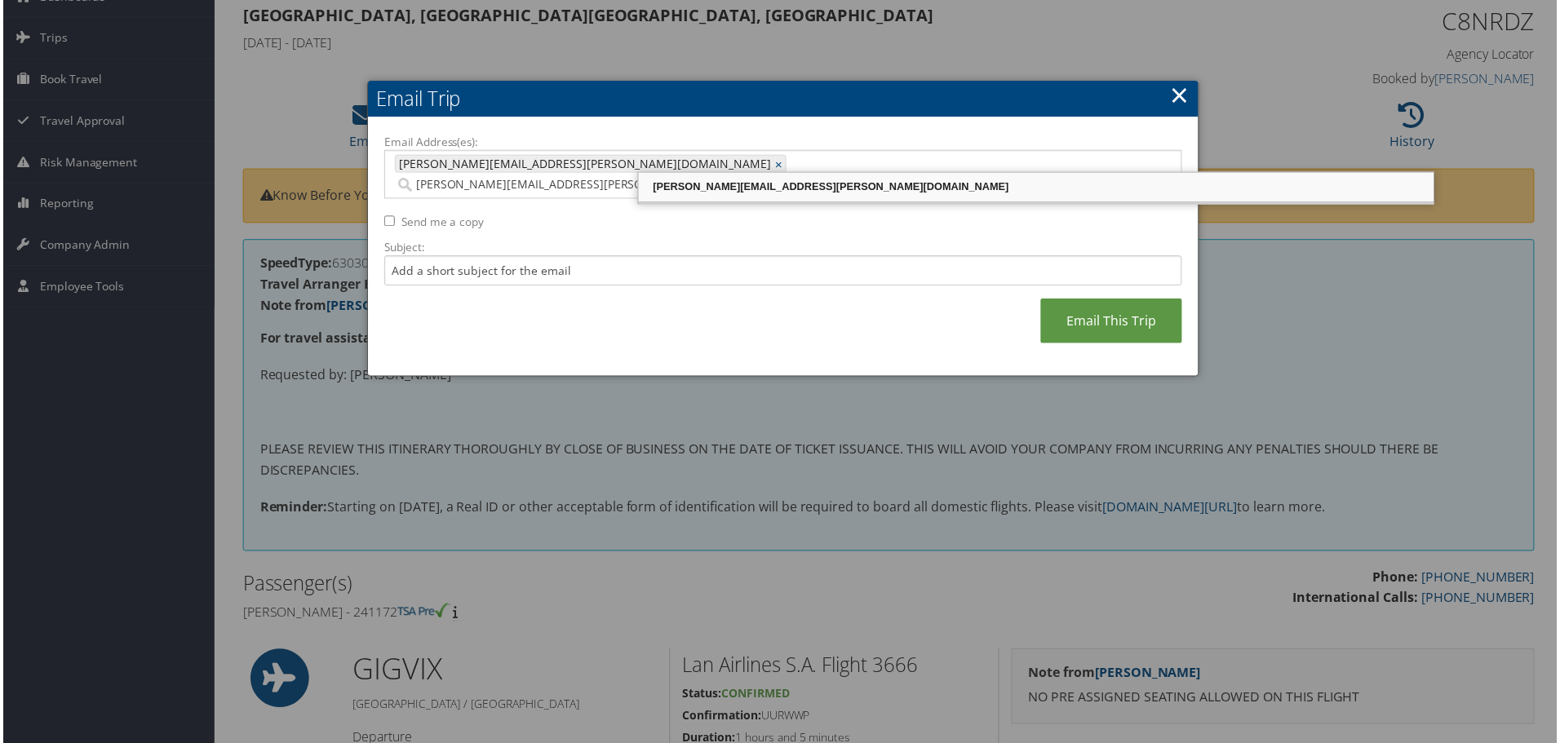
click at [679, 194] on div "erin.timmerman@cbtravel.com" at bounding box center [1037, 188] width 794 height 16
type input "elizabeth.juarez-colunga@cuanschutz.edu, erin.timmerman@cbtravel.com"
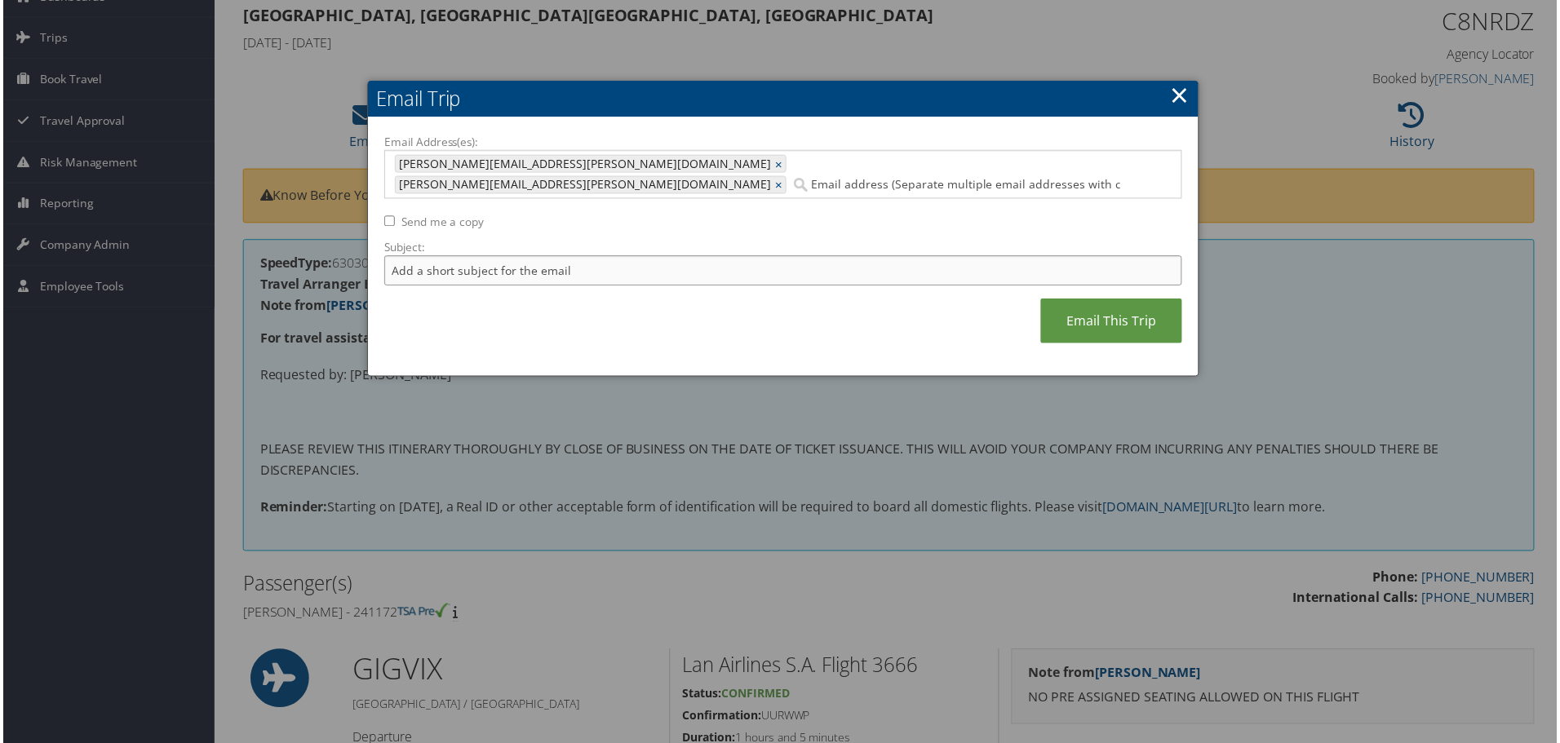
click at [606, 257] on input "Subject:" at bounding box center [783, 272] width 801 height 30
type input "Invoice for Elizabeth Juarez Colunga"
click at [1128, 306] on link "Email This Trip" at bounding box center [1113, 322] width 142 height 45
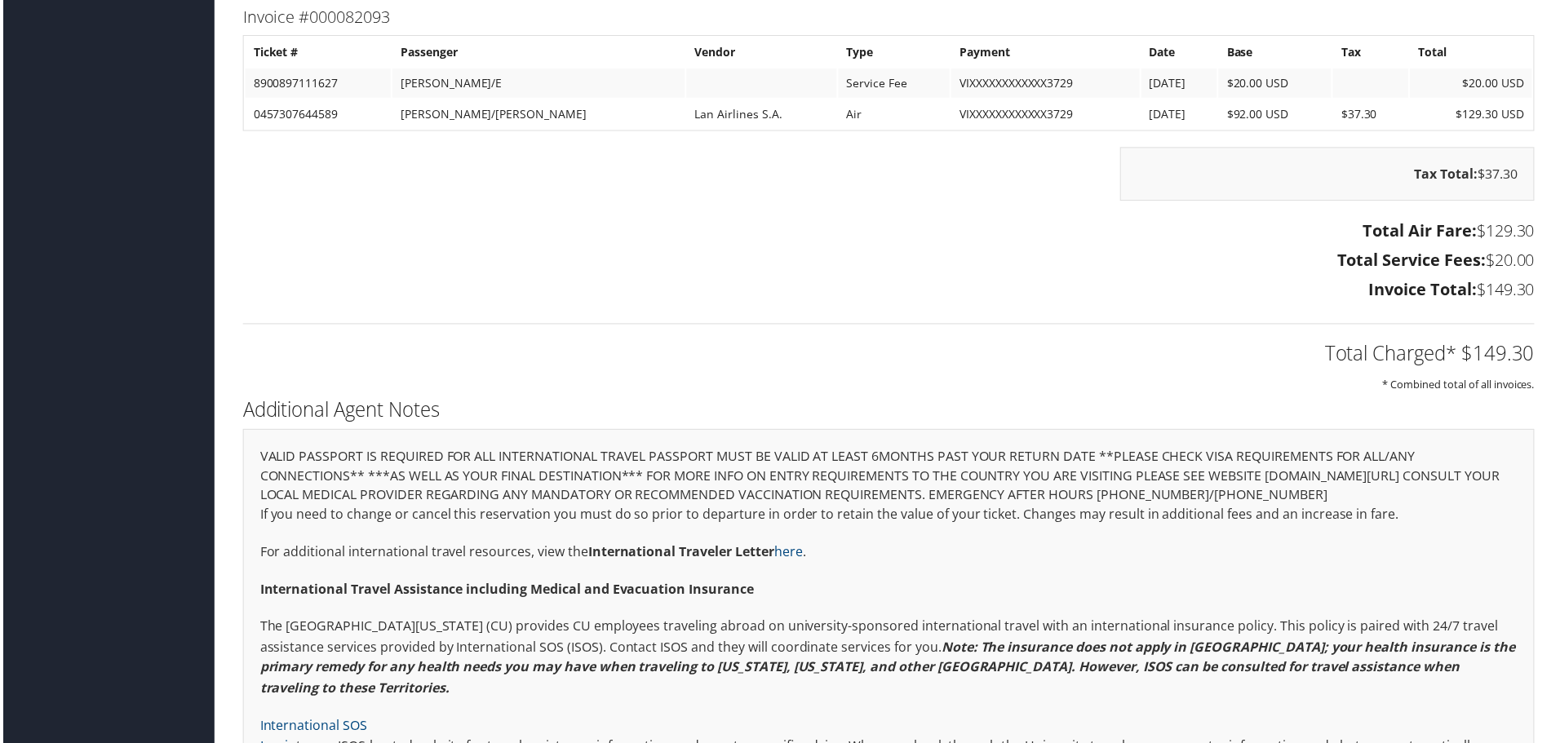
scroll to position [1305, 0]
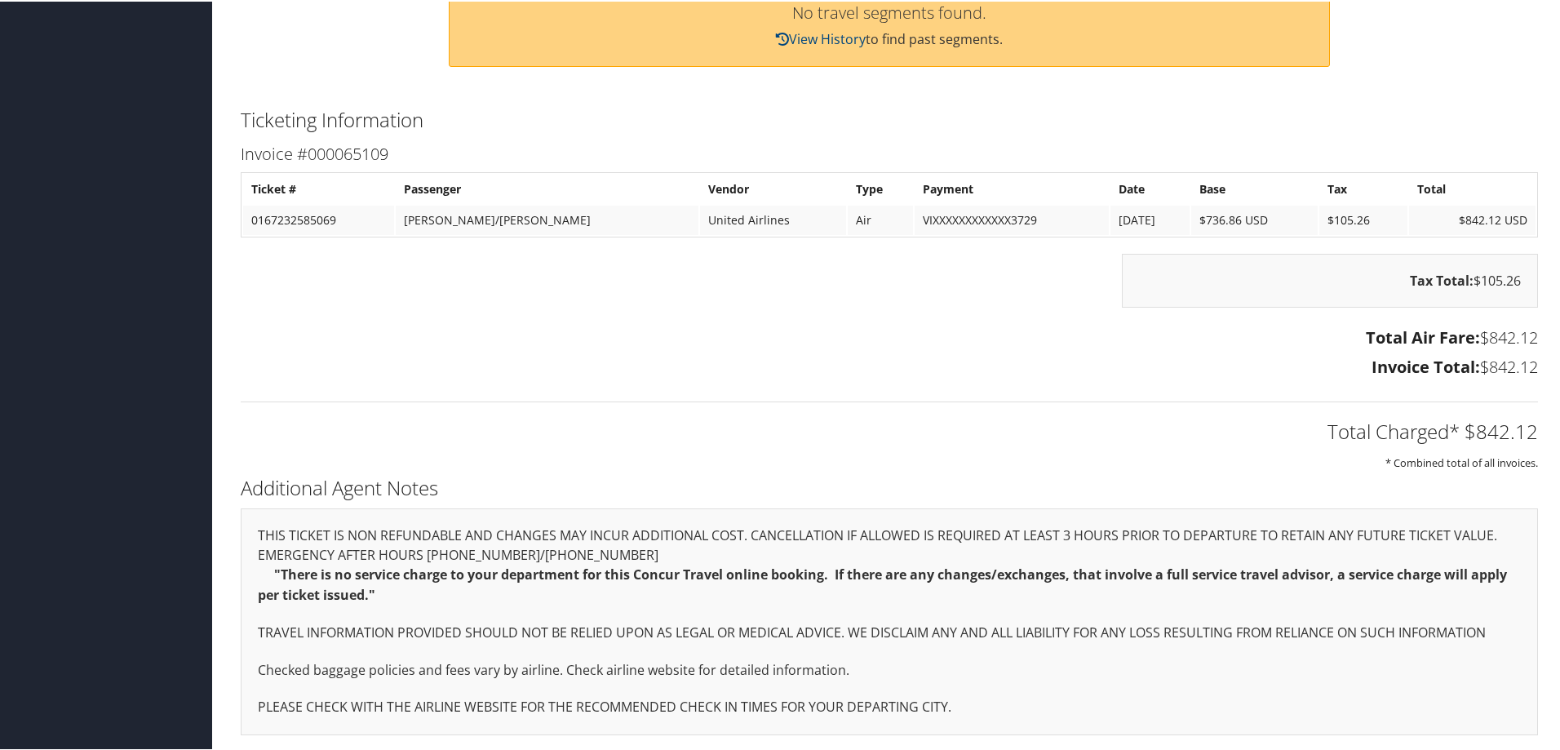
scroll to position [183, 0]
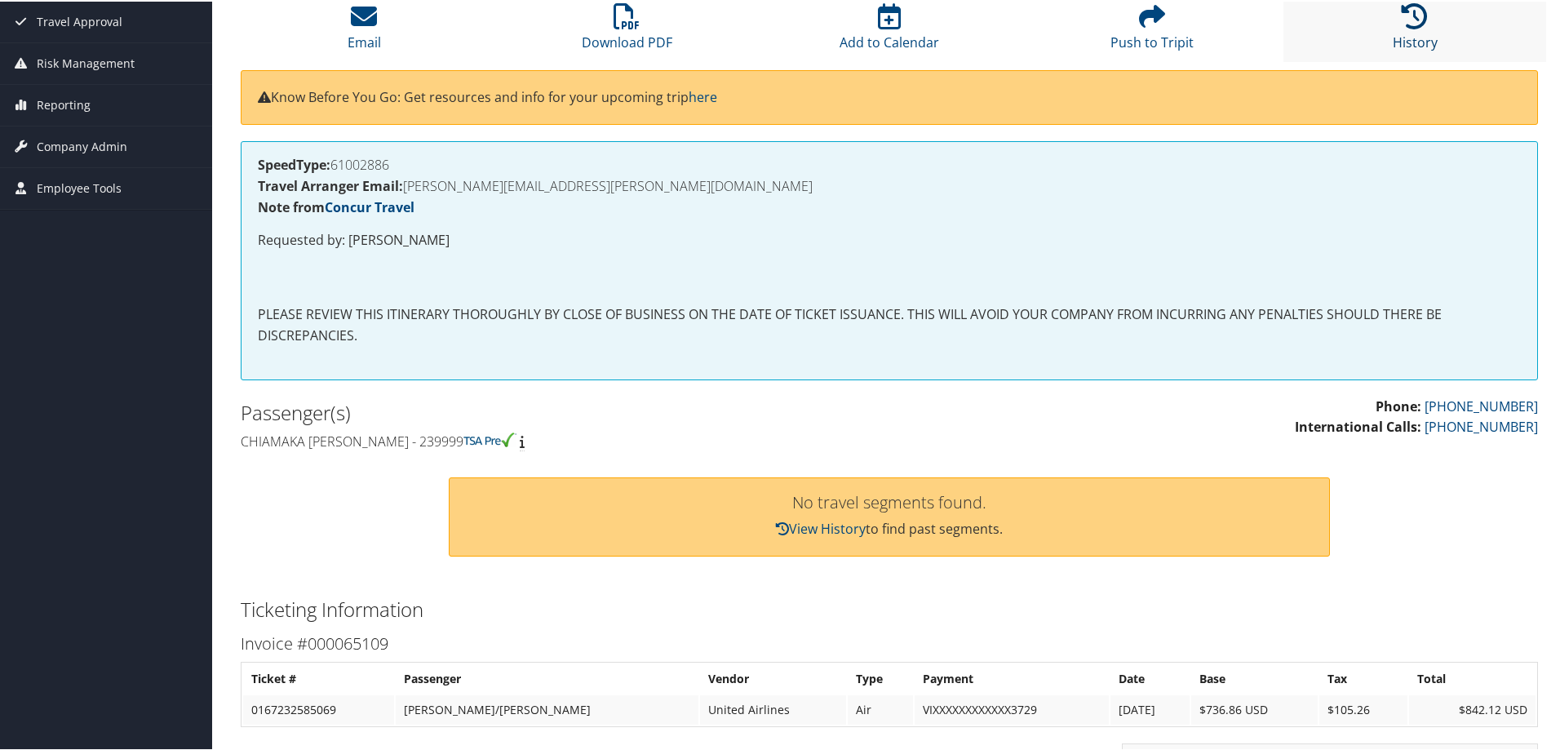
click at [1417, 41] on link "History" at bounding box center [1415, 30] width 45 height 39
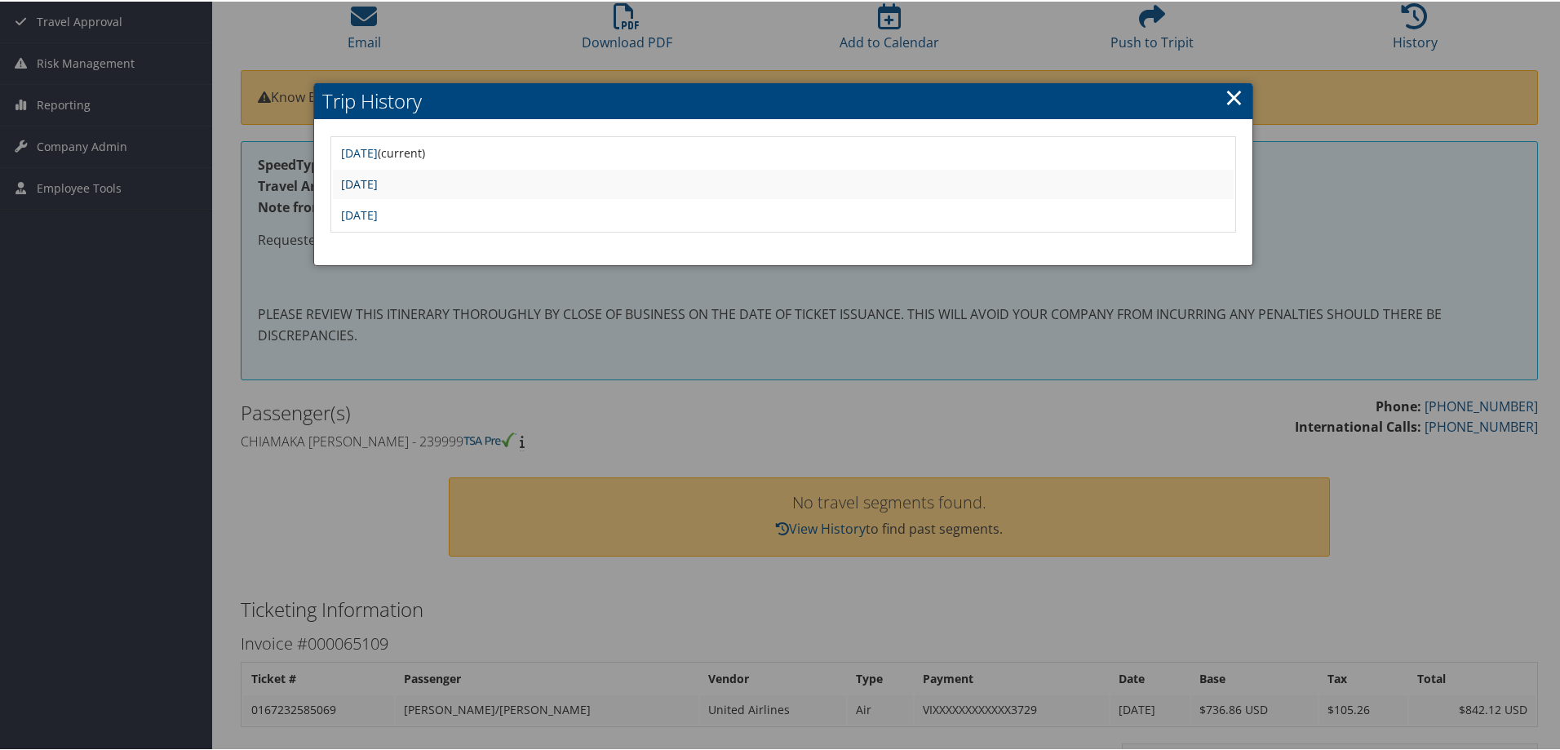
click at [378, 184] on link "[DATE]" at bounding box center [359, 183] width 37 height 16
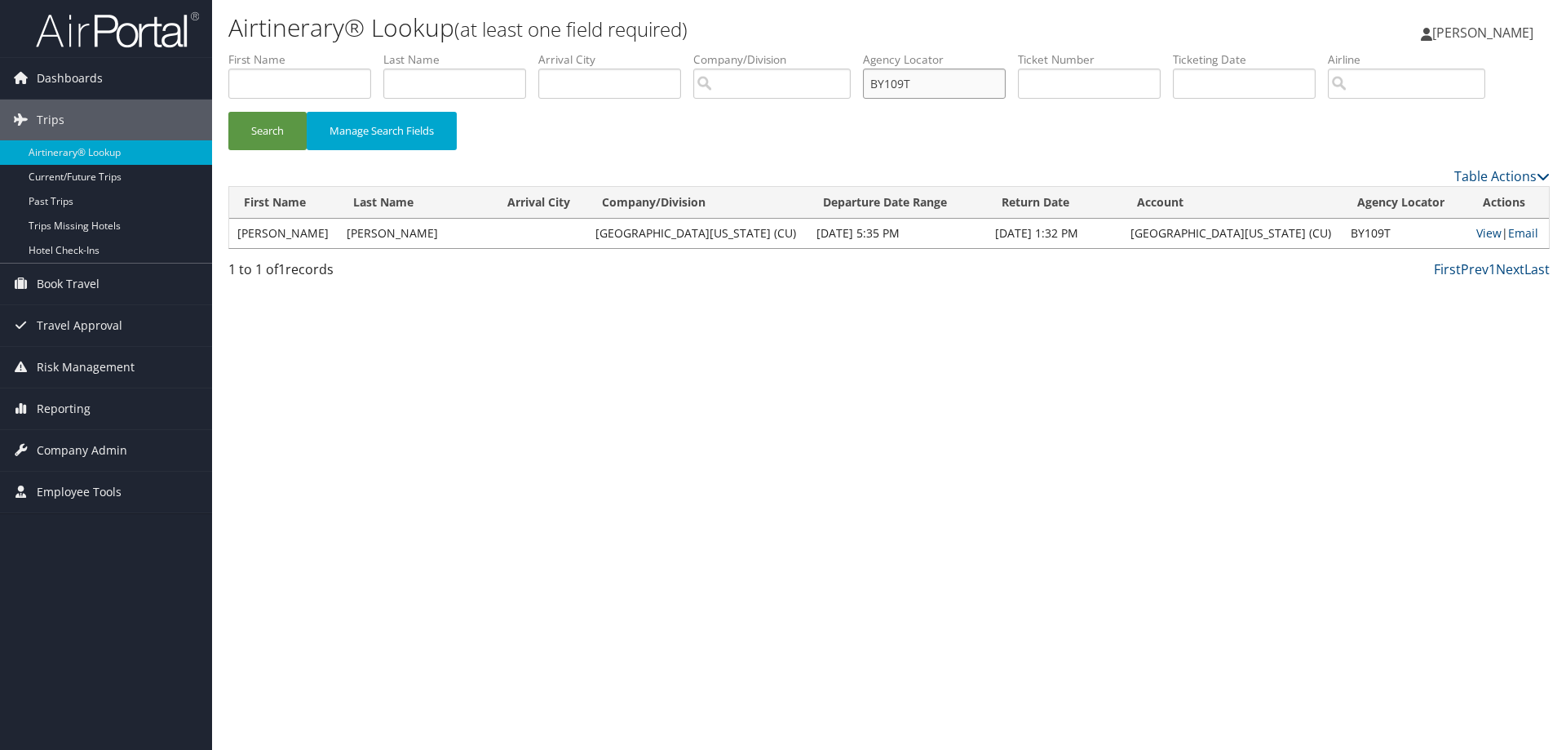
drag, startPoint x: 981, startPoint y: 85, endPoint x: 845, endPoint y: 84, distance: 135.4
click at [847, 51] on ul "First Name Last Name Departure City Arrival City Company/Division Airport/City …" at bounding box center [889, 51] width 1322 height 0
paste input "C9PDM"
type input "C9PDMT"
click at [268, 131] on button "Search" at bounding box center [267, 131] width 78 height 38
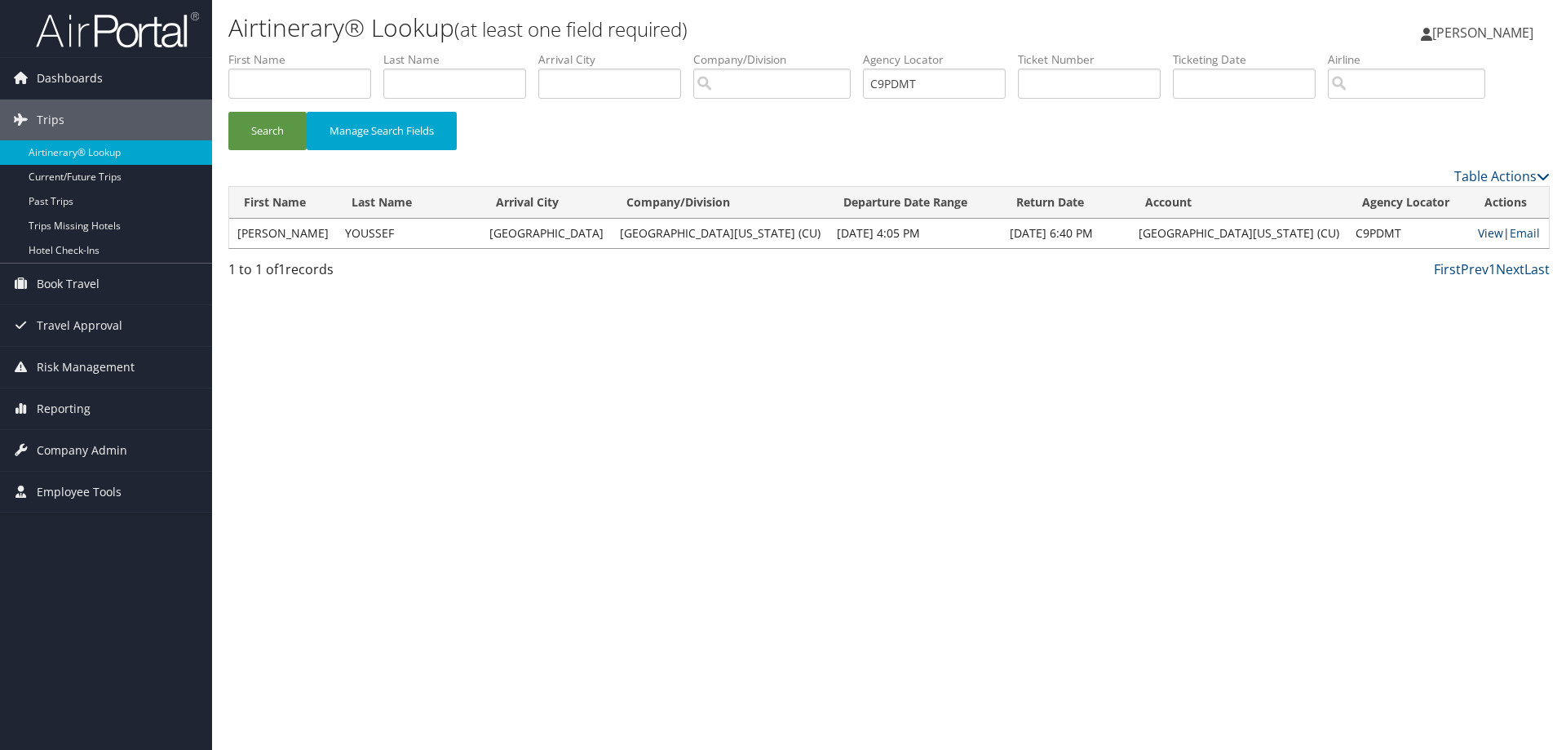
click at [1478, 237] on link "View" at bounding box center [1490, 233] width 25 height 16
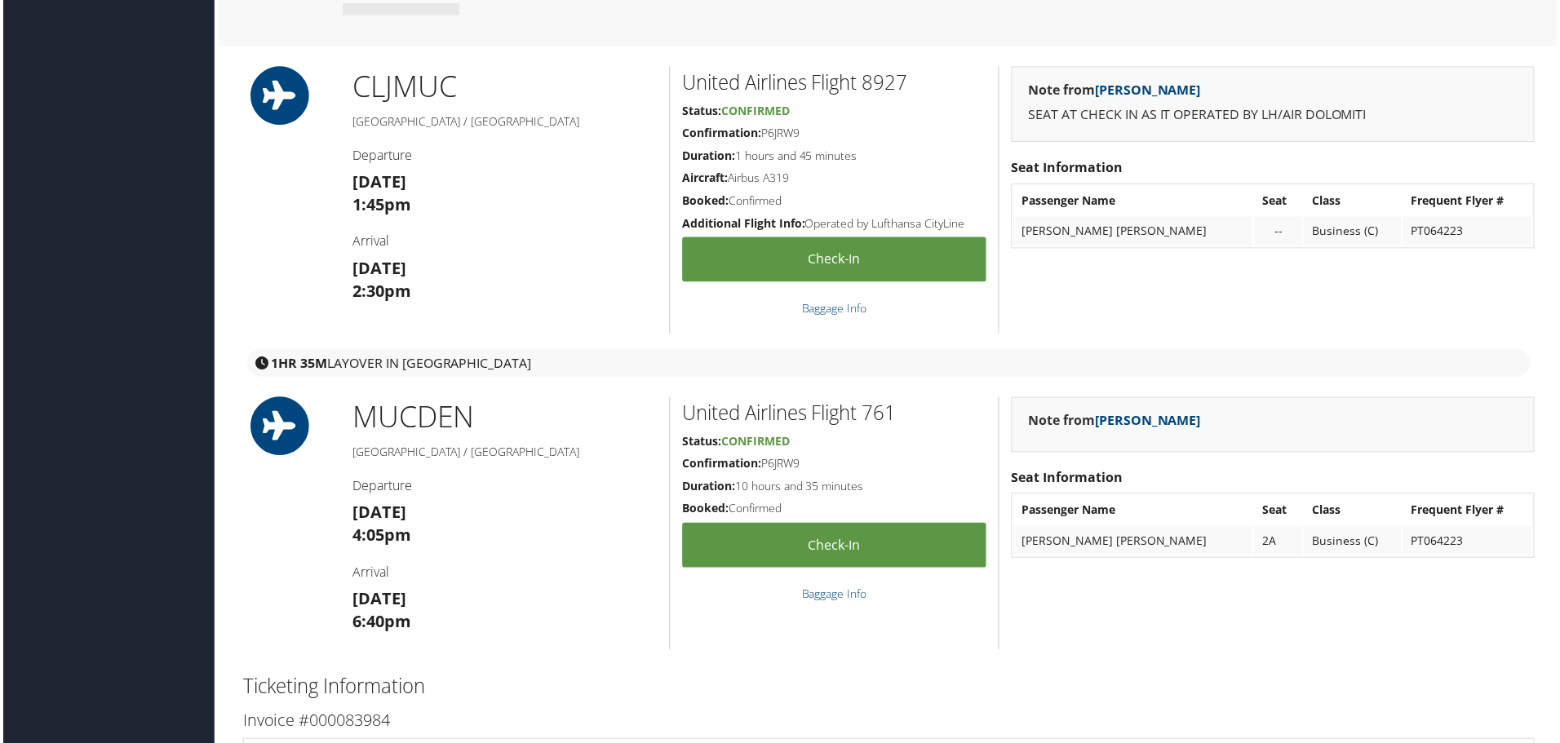
scroll to position [1469, 0]
